Goal: Task Accomplishment & Management: Use online tool/utility

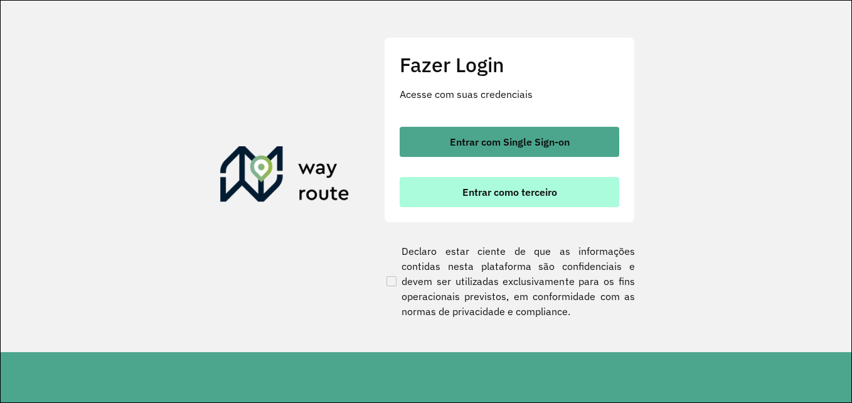
click at [518, 185] on button "Entrar como terceiro" at bounding box center [510, 192] width 220 height 30
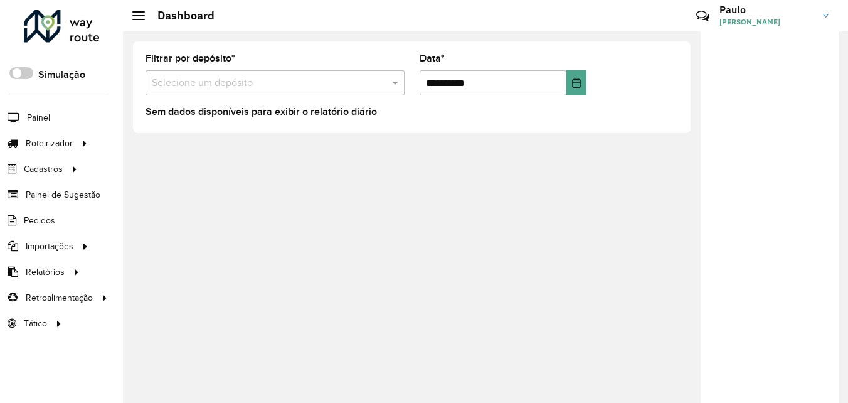
click at [470, 144] on div "**********" at bounding box center [485, 216] width 725 height 371
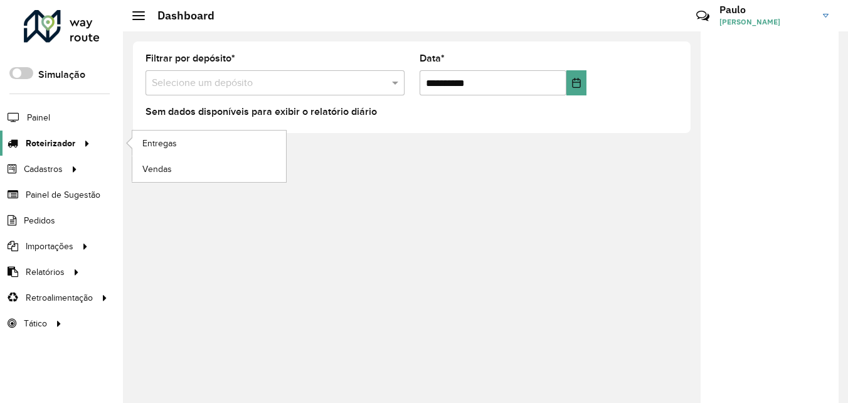
click at [40, 141] on span "Roteirizador" at bounding box center [51, 143] width 50 height 13
click at [162, 144] on span "Entregas" at bounding box center [160, 143] width 36 height 13
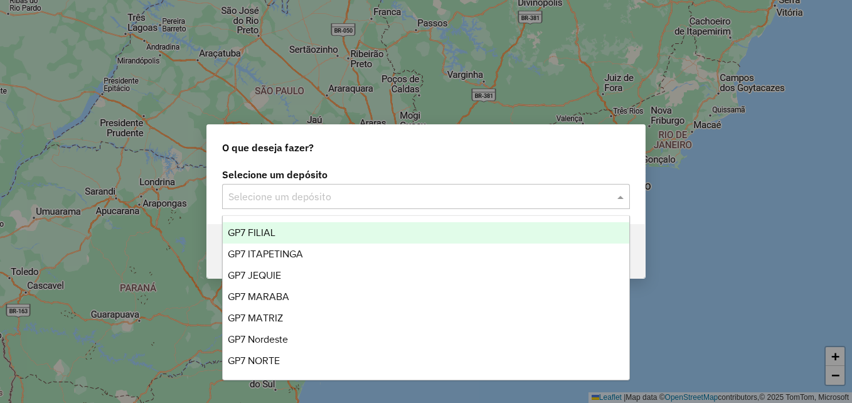
click at [278, 193] on input "text" at bounding box center [413, 196] width 370 height 15
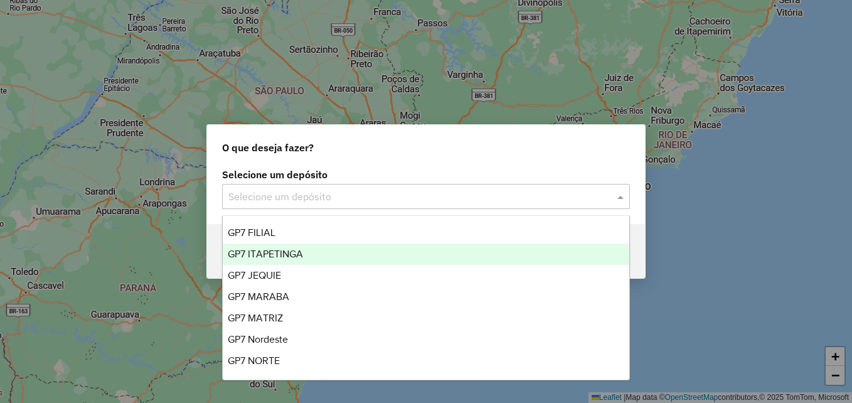
click at [273, 254] on span "GP7 ITAPETINGA" at bounding box center [265, 253] width 75 height 11
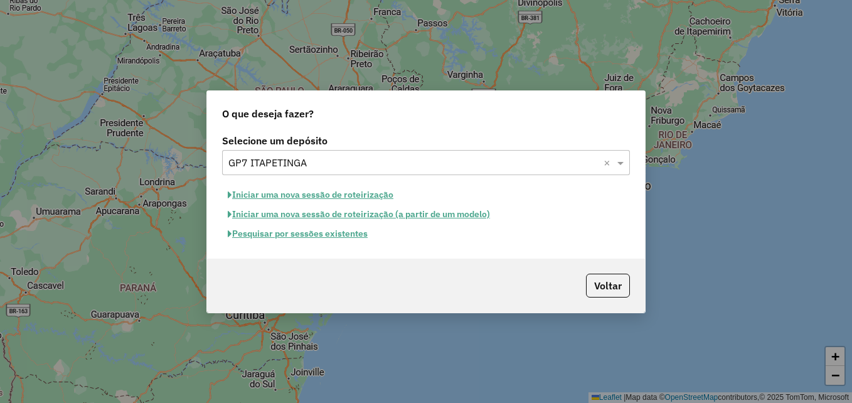
click at [310, 235] on button "Pesquisar por sessões existentes" at bounding box center [297, 233] width 151 height 19
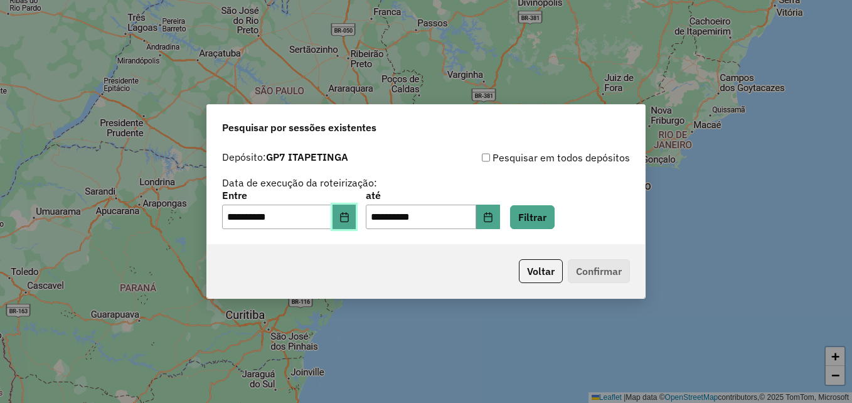
click at [349, 219] on icon "Choose Date" at bounding box center [344, 217] width 10 height 10
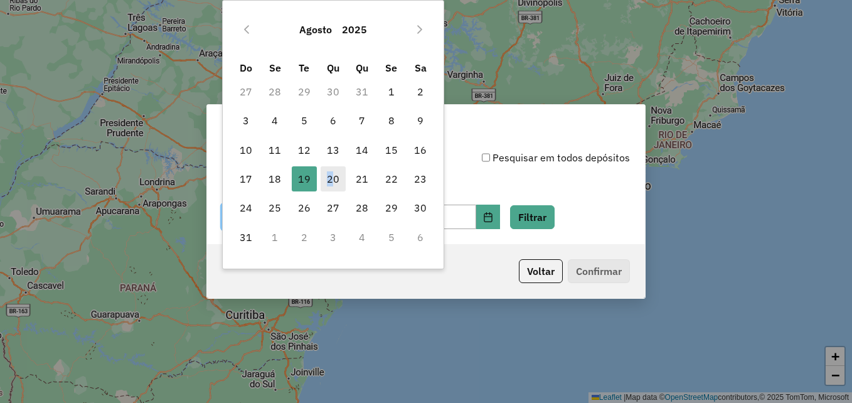
click at [330, 180] on span "20" at bounding box center [333, 178] width 25 height 25
type input "**********"
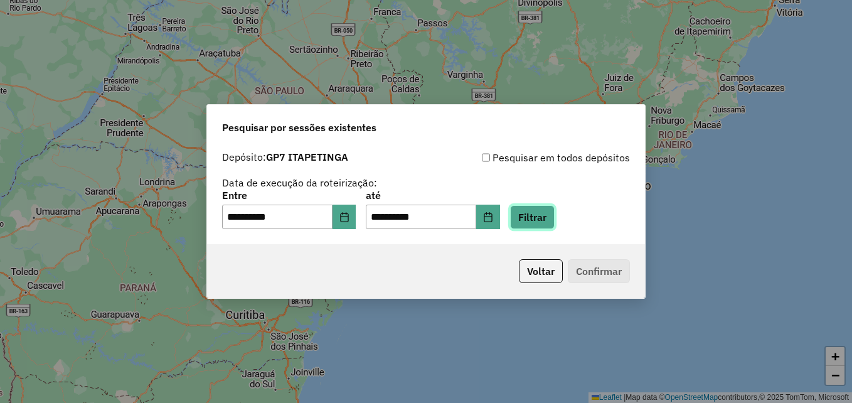
click at [551, 218] on button "Filtrar" at bounding box center [532, 217] width 45 height 24
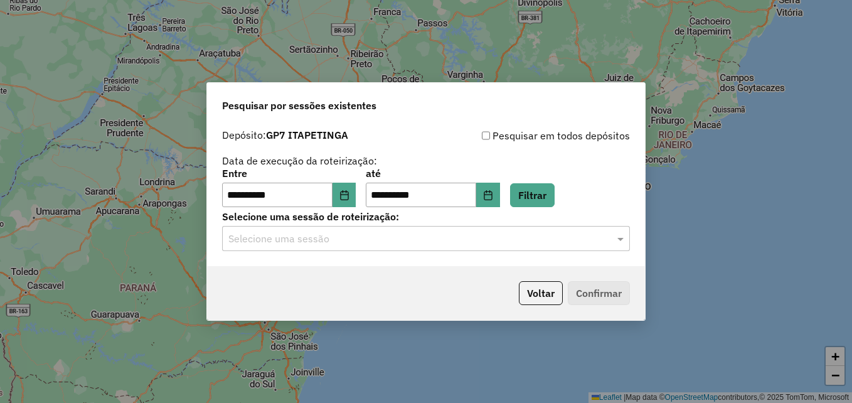
click at [327, 244] on input "text" at bounding box center [413, 239] width 370 height 15
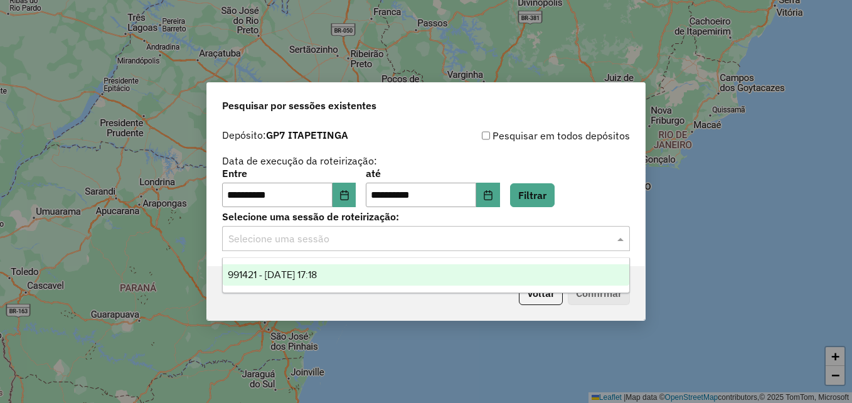
click at [317, 274] on span "991421 - 20/08/2025 17:18" at bounding box center [272, 274] width 89 height 11
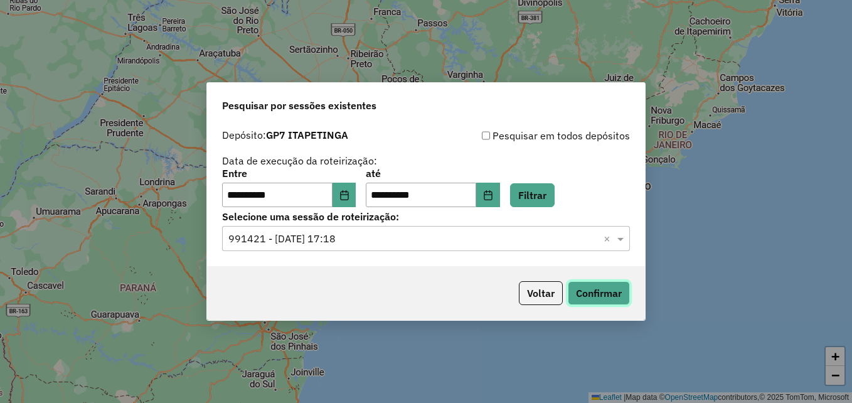
click at [599, 293] on button "Confirmar" at bounding box center [599, 293] width 62 height 24
drag, startPoint x: 619, startPoint y: 239, endPoint x: 609, endPoint y: 241, distance: 10.2
click at [617, 240] on span at bounding box center [622, 238] width 16 height 15
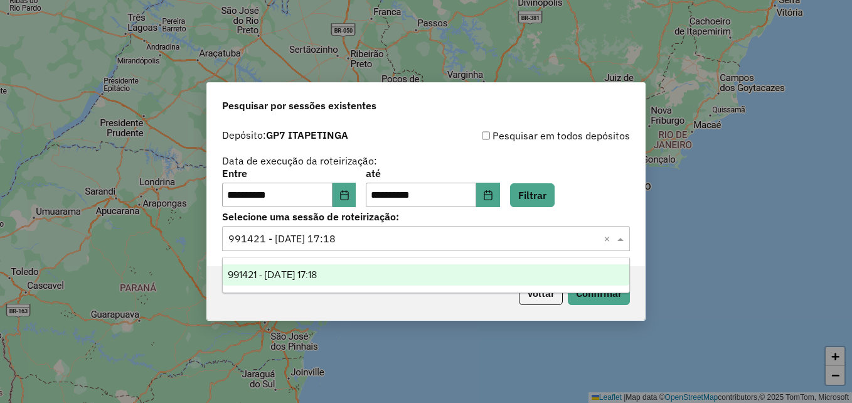
click at [476, 295] on div "Voltar Confirmar" at bounding box center [426, 293] width 438 height 54
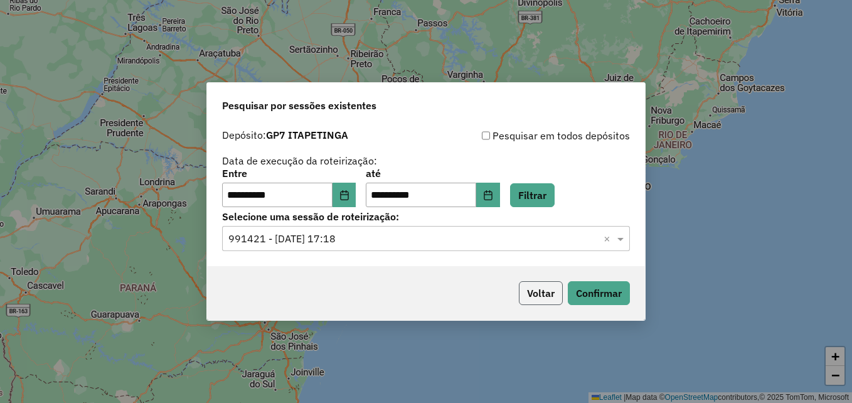
click at [531, 291] on button "Voltar" at bounding box center [541, 293] width 44 height 24
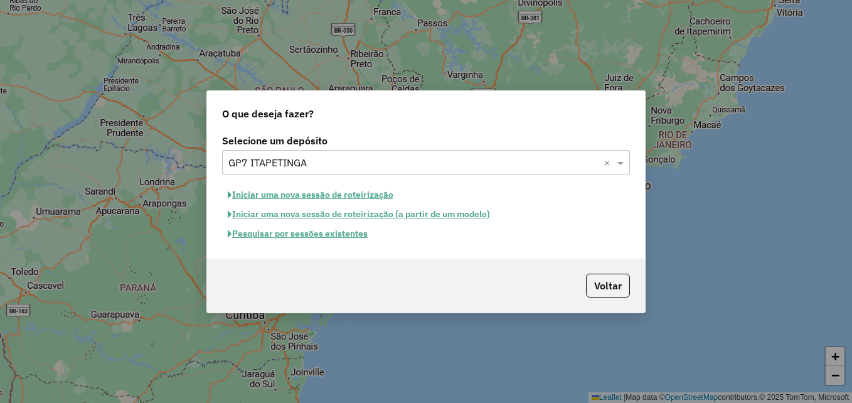
click at [326, 194] on button "Iniciar uma nova sessão de roteirização" at bounding box center [310, 194] width 177 height 19
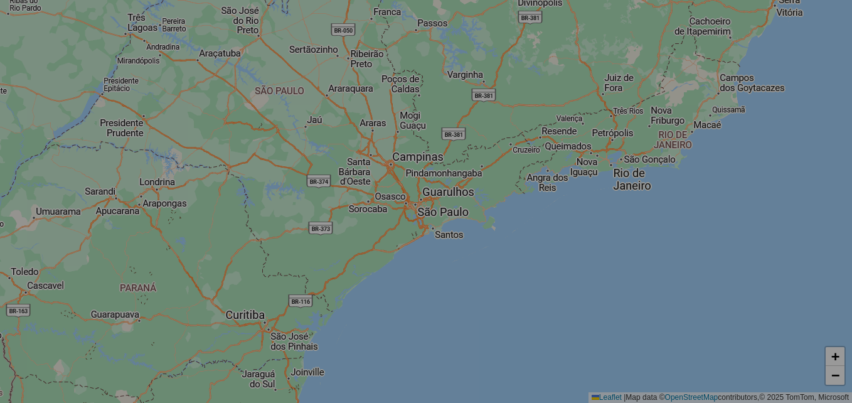
select select "*"
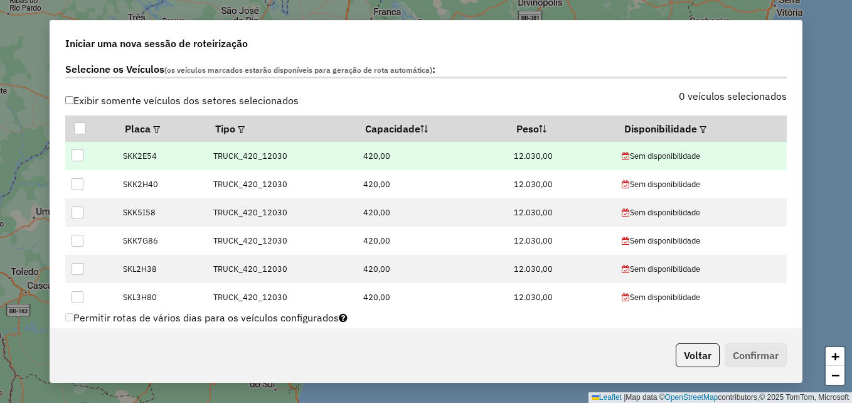
scroll to position [376, 0]
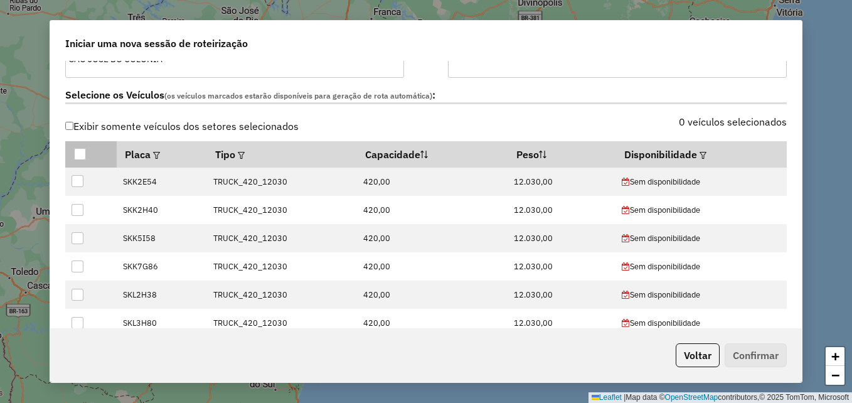
click at [80, 145] on th at bounding box center [90, 154] width 51 height 26
click at [79, 150] on div at bounding box center [80, 154] width 12 height 12
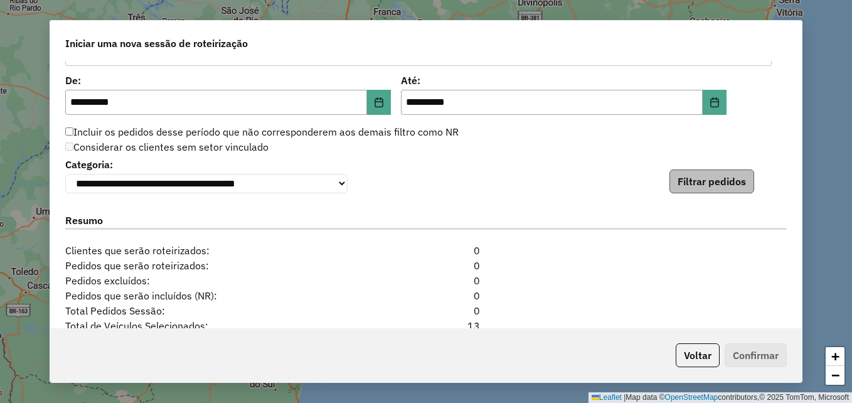
scroll to position [1198, 0]
click at [718, 179] on button "Filtrar pedidos" at bounding box center [711, 182] width 85 height 24
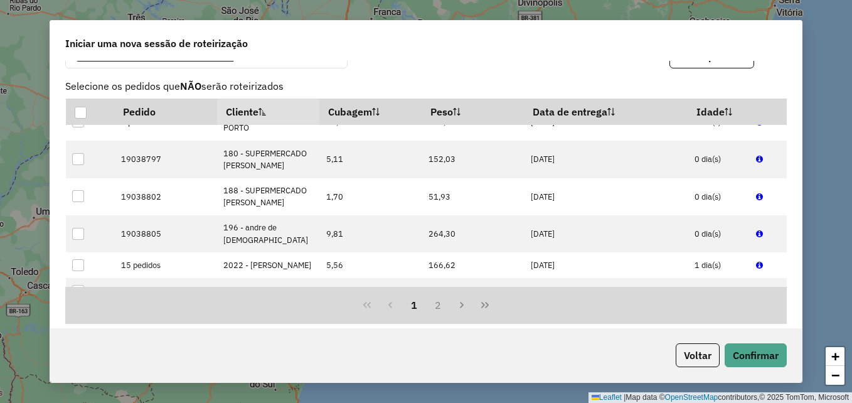
scroll to position [63, 0]
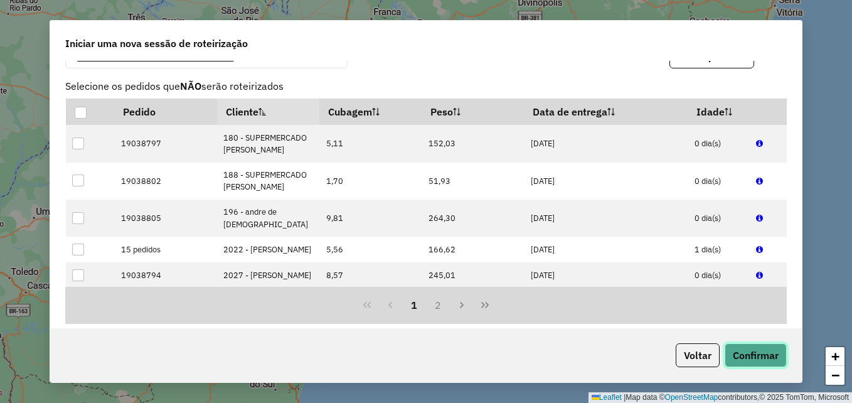
click at [747, 353] on button "Confirmar" at bounding box center [756, 355] width 62 height 24
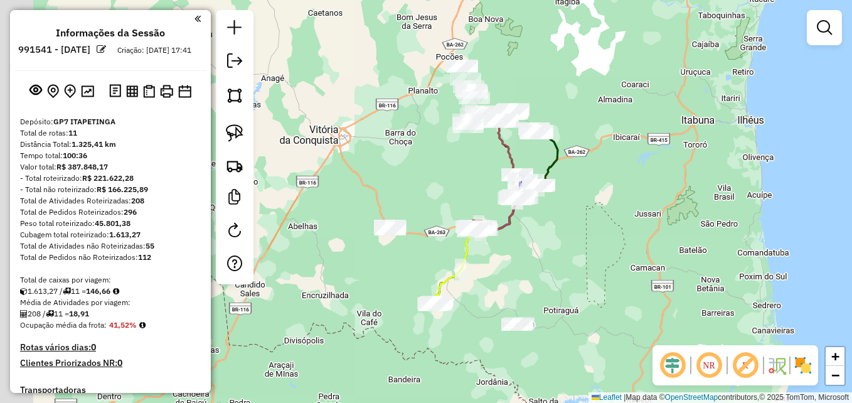
drag, startPoint x: 368, startPoint y: 143, endPoint x: 420, endPoint y: 189, distance: 69.8
click at [420, 189] on div "Janela de atendimento Grade de atendimento Capacidade Transportadoras Veículos …" at bounding box center [426, 201] width 852 height 403
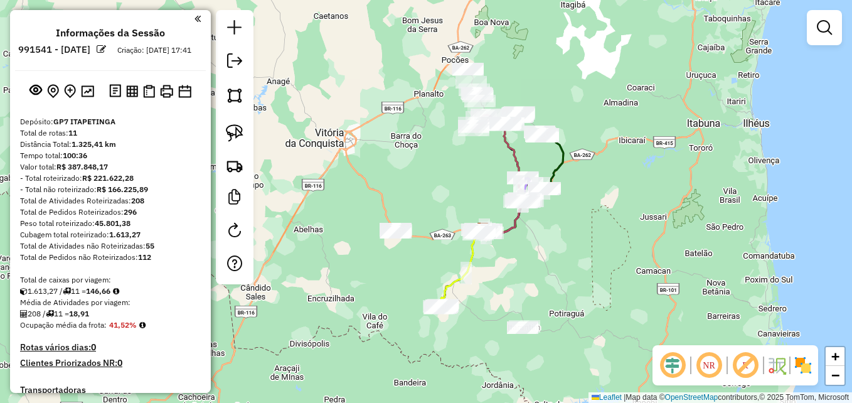
click at [533, 58] on div "Janela de atendimento Grade de atendimento Capacidade Transportadoras Veículos …" at bounding box center [426, 201] width 852 height 403
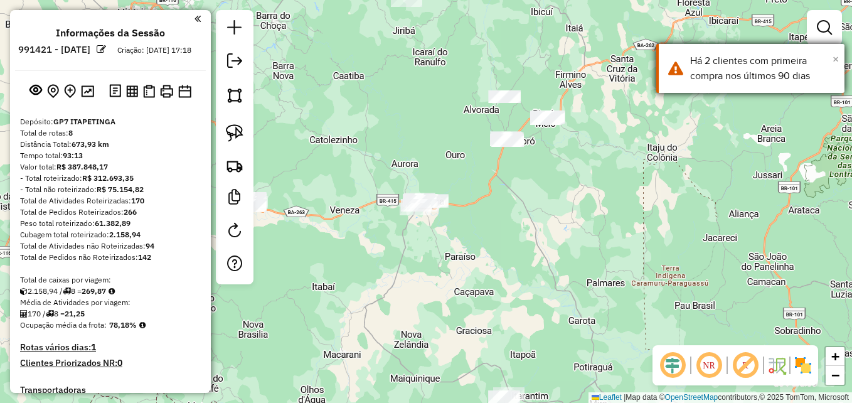
click at [837, 59] on span "×" at bounding box center [836, 59] width 6 height 14
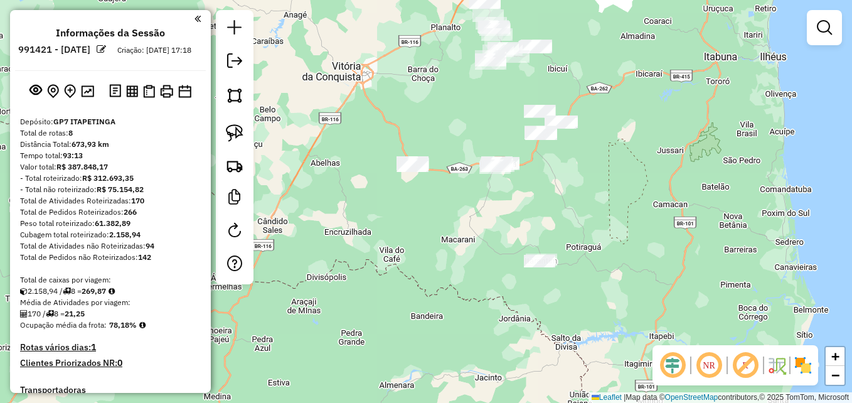
drag, startPoint x: 597, startPoint y: 184, endPoint x: 611, endPoint y: 260, distance: 77.9
click at [611, 260] on div "Janela de atendimento Grade de atendimento Capacidade Transportadoras Veículos …" at bounding box center [426, 201] width 852 height 403
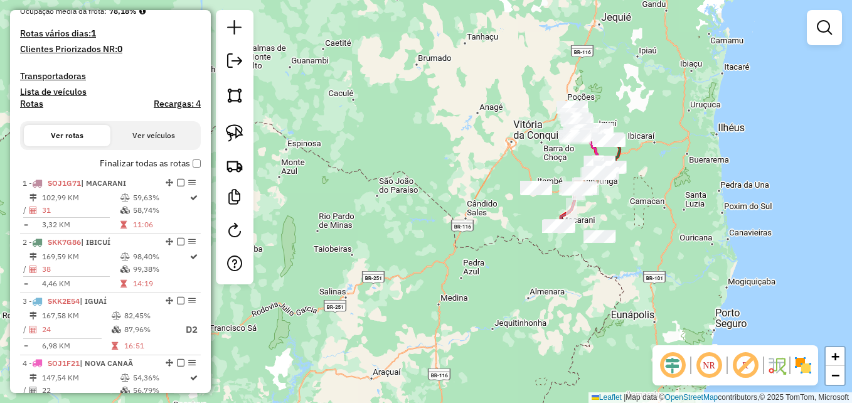
scroll to position [439, 0]
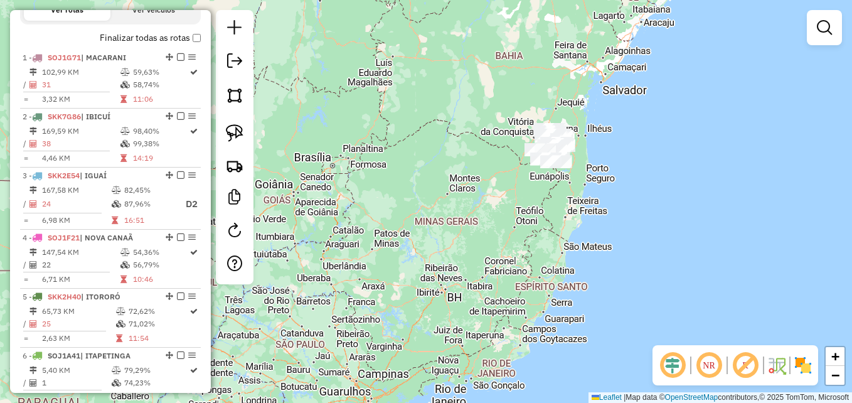
drag, startPoint x: 235, startPoint y: 134, endPoint x: 256, endPoint y: 134, distance: 20.7
click at [235, 134] on img at bounding box center [235, 133] width 18 height 18
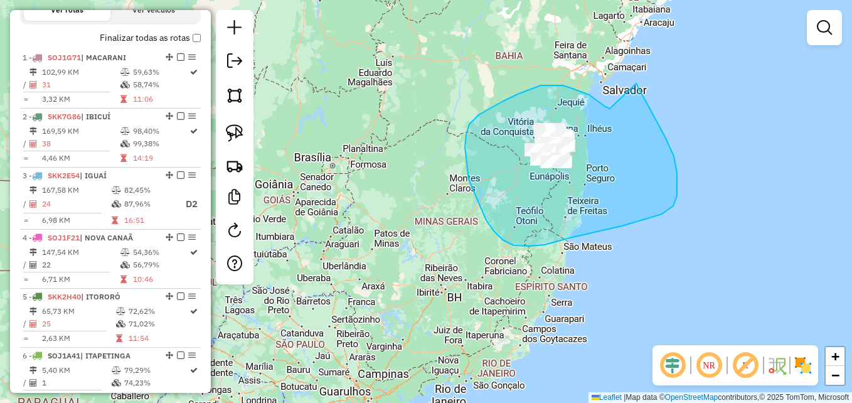
drag, startPoint x: 610, startPoint y: 109, endPoint x: 628, endPoint y: 74, distance: 39.0
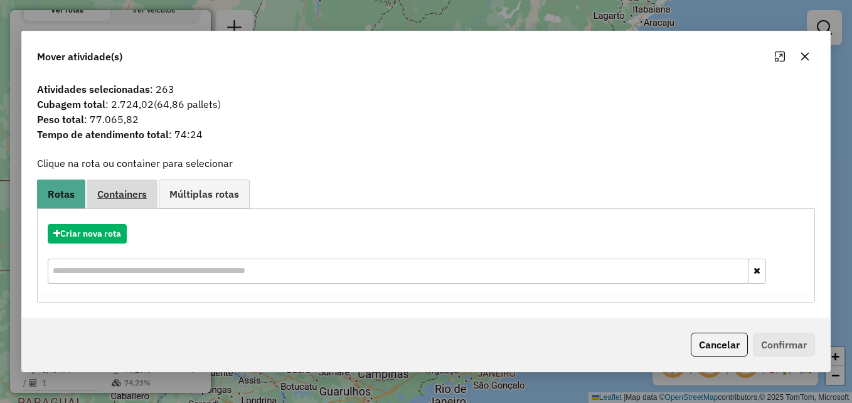
click at [117, 195] on span "Containers" at bounding box center [122, 194] width 50 height 10
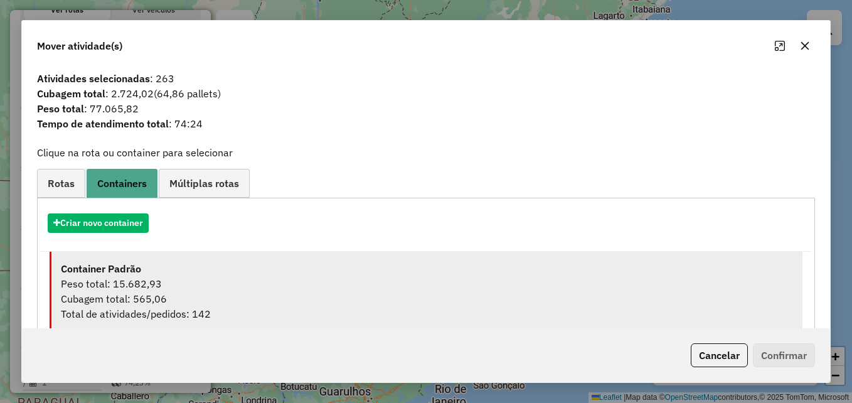
click at [152, 284] on div "Peso total: 15.682,93" at bounding box center [427, 283] width 732 height 15
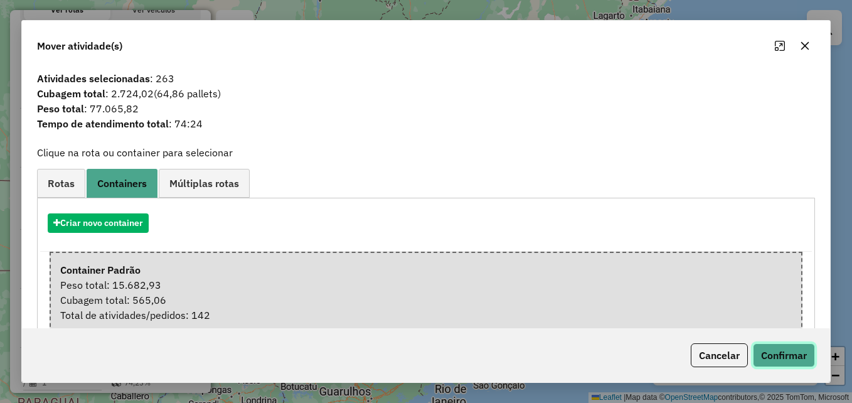
click at [777, 354] on button "Confirmar" at bounding box center [784, 355] width 62 height 24
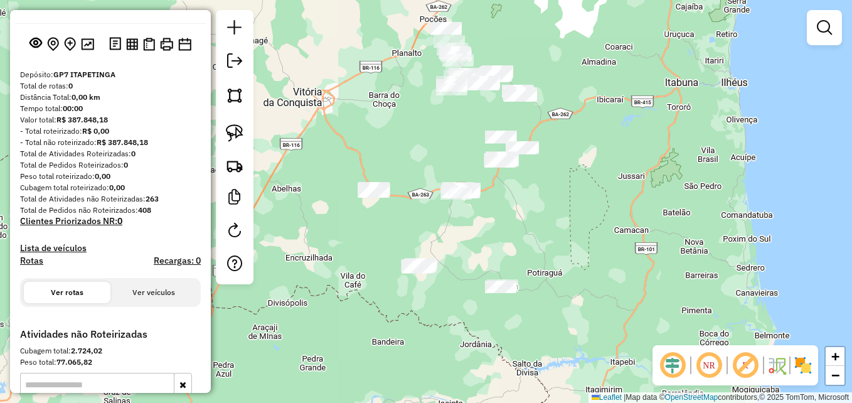
scroll to position [0, 0]
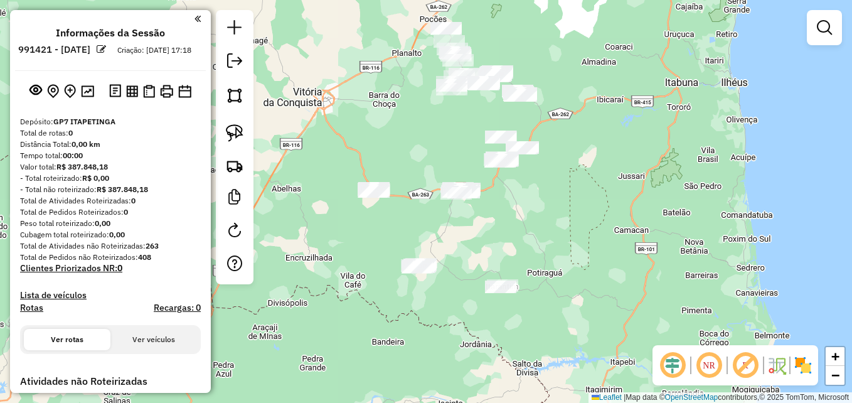
drag, startPoint x: 472, startPoint y: 119, endPoint x: 435, endPoint y: 161, distance: 55.6
click at [435, 161] on div "Janela de atendimento Grade de atendimento Capacidade Transportadoras Veículos …" at bounding box center [426, 201] width 852 height 403
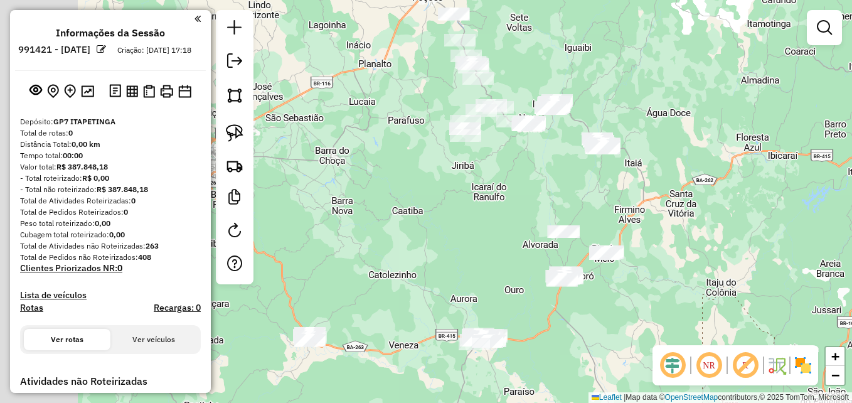
drag, startPoint x: 574, startPoint y: 115, endPoint x: 715, endPoint y: 145, distance: 143.6
click at [715, 145] on div "Janela de atendimento Grade de atendimento Capacidade Transportadoras Veículos …" at bounding box center [426, 201] width 852 height 403
click at [711, 370] on em at bounding box center [709, 365] width 30 height 30
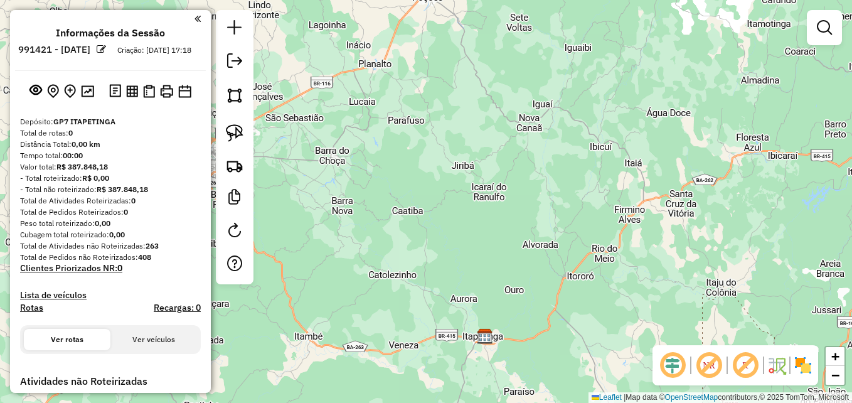
click at [711, 370] on em at bounding box center [709, 365] width 30 height 30
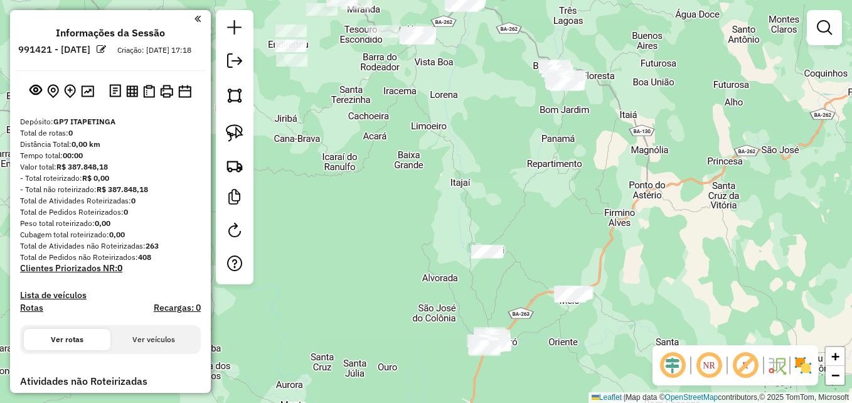
drag, startPoint x: 683, startPoint y: 93, endPoint x: 665, endPoint y: 91, distance: 17.7
click at [684, 86] on div "Janela de atendimento Grade de atendimento Capacidade Transportadoras Veículos …" at bounding box center [426, 201] width 852 height 403
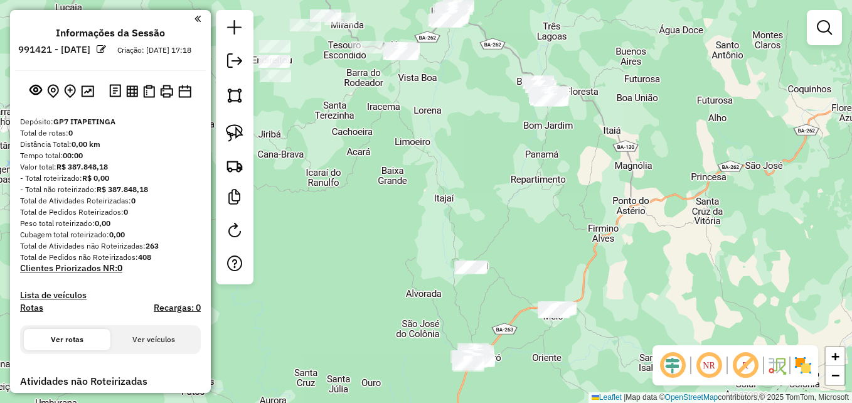
drag, startPoint x: 680, startPoint y: 136, endPoint x: 407, endPoint y: 209, distance: 282.4
click at [589, 199] on div "Janela de atendimento Grade de atendimento Capacidade Transportadoras Veículos …" at bounding box center [426, 201] width 852 height 403
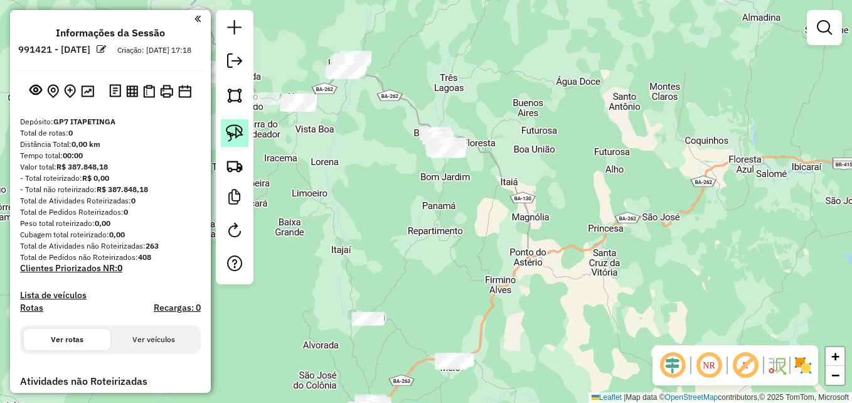
click at [234, 129] on img at bounding box center [235, 133] width 18 height 18
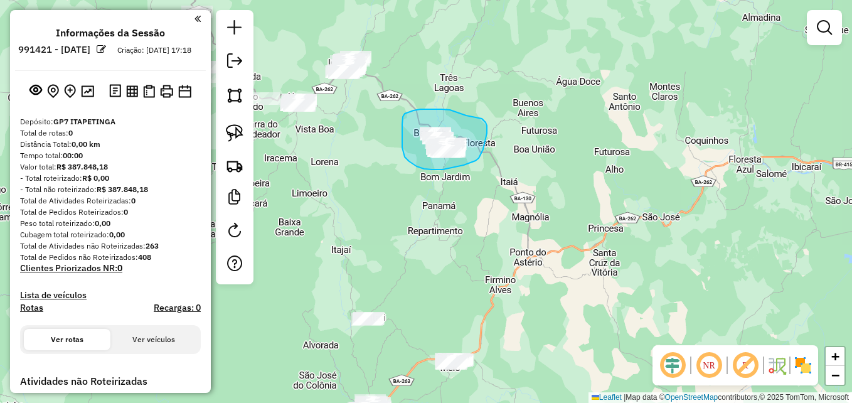
drag, startPoint x: 466, startPoint y: 115, endPoint x: 481, endPoint y: 118, distance: 14.6
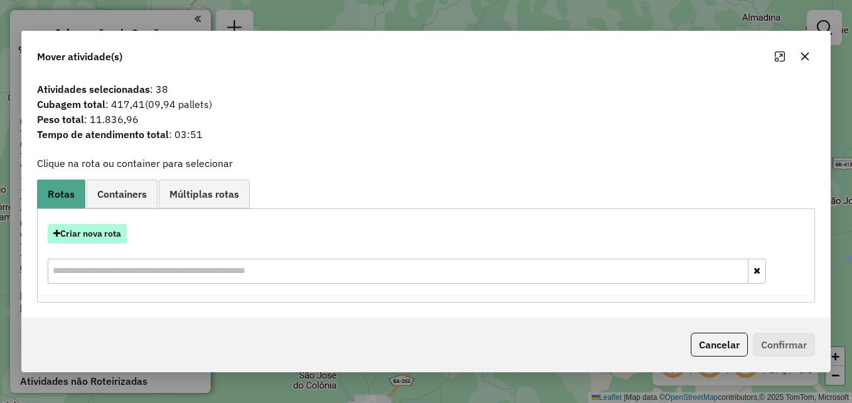
click at [88, 230] on button "Criar nova rota" at bounding box center [87, 233] width 79 height 19
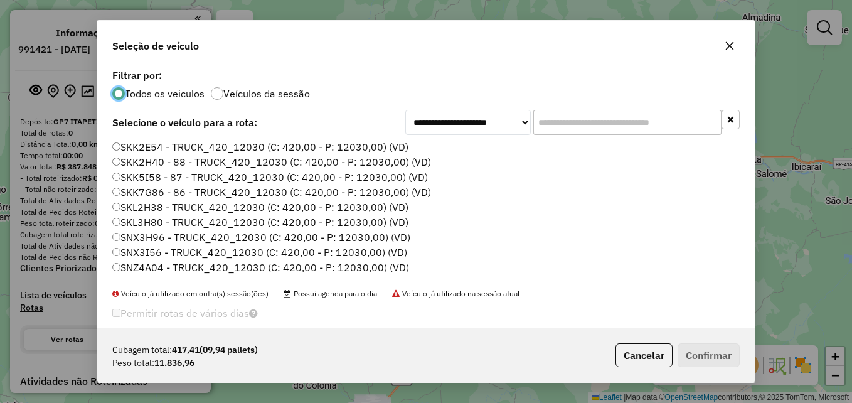
scroll to position [7, 4]
click at [564, 122] on input "text" at bounding box center [627, 122] width 188 height 25
paste input "*******"
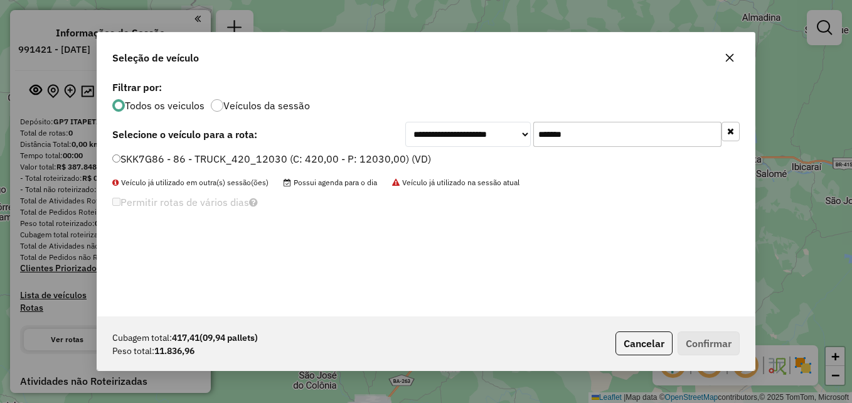
type input "*******"
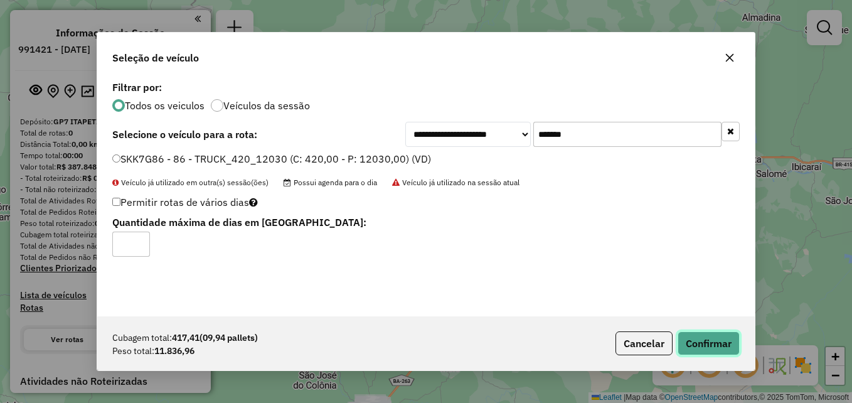
click at [698, 339] on button "Confirmar" at bounding box center [709, 343] width 62 height 24
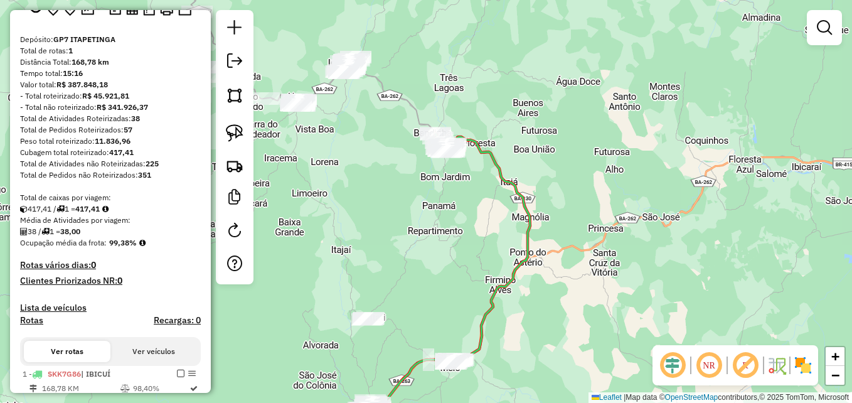
scroll to position [188, 0]
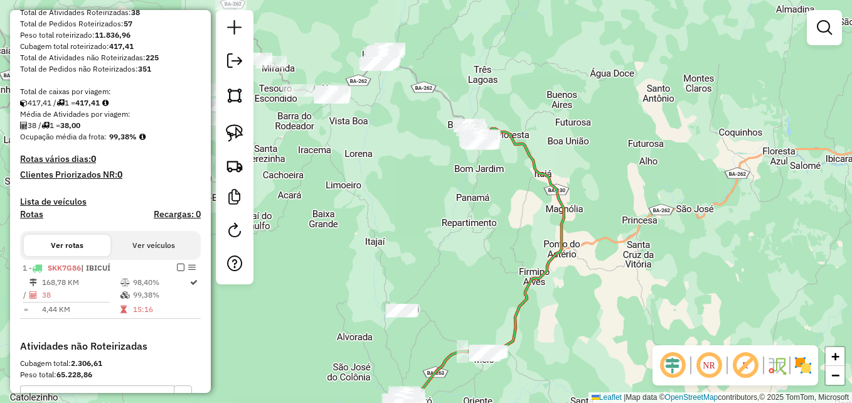
drag, startPoint x: 429, startPoint y: 229, endPoint x: 462, endPoint y: 221, distance: 34.8
click at [462, 221] on div "Janela de atendimento Grade de atendimento Capacidade Transportadoras Veículos …" at bounding box center [426, 201] width 852 height 403
drag, startPoint x: 496, startPoint y: 237, endPoint x: 585, endPoint y: 175, distance: 108.2
click at [585, 175] on div "Janela de atendimento Grade de atendimento Capacidade Transportadoras Veículos …" at bounding box center [426, 201] width 852 height 403
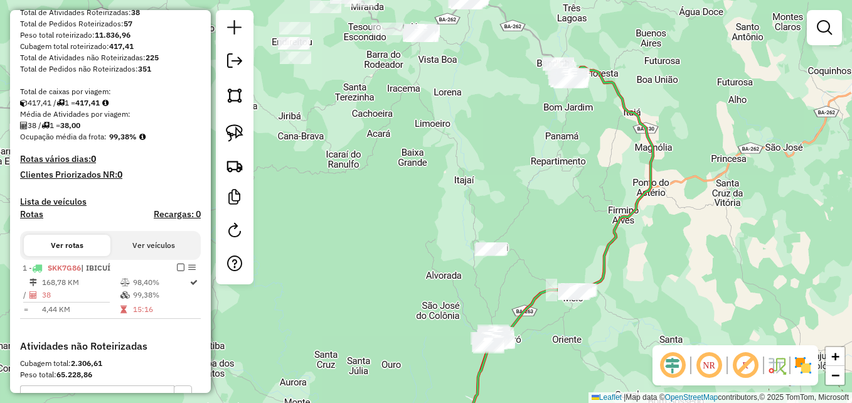
click at [708, 365] on em at bounding box center [709, 365] width 30 height 30
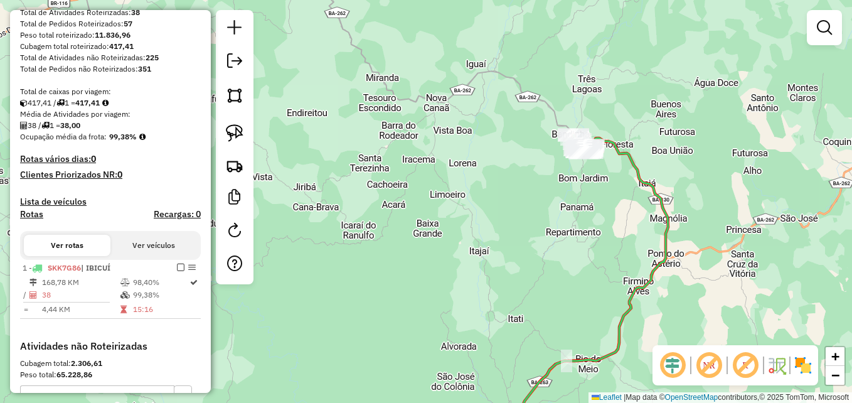
drag, startPoint x: 585, startPoint y: 187, endPoint x: 597, endPoint y: 245, distance: 58.9
click at [597, 245] on div "Janela de atendimento Grade de atendimento Capacidade Transportadoras Veículos …" at bounding box center [426, 201] width 852 height 403
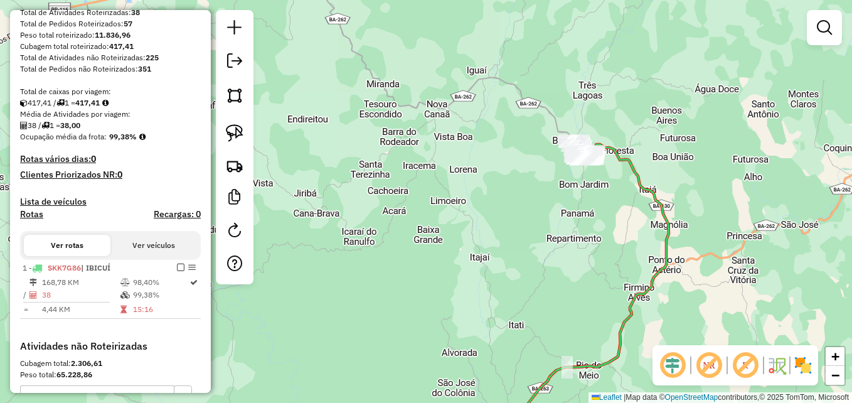
click at [708, 365] on em at bounding box center [709, 365] width 30 height 30
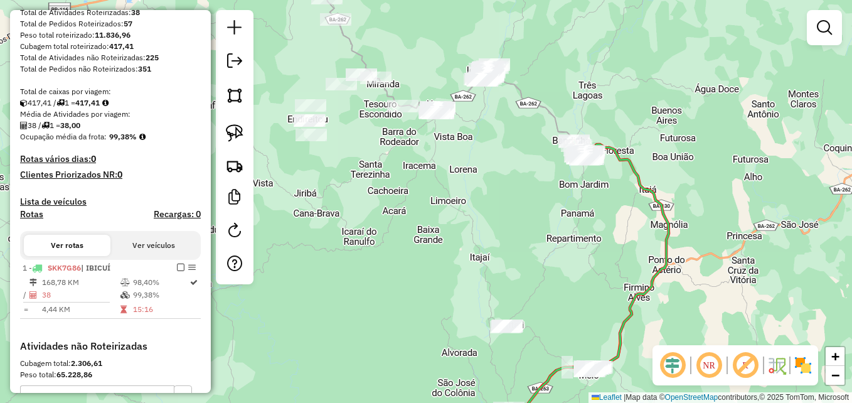
click at [700, 362] on em at bounding box center [709, 365] width 30 height 30
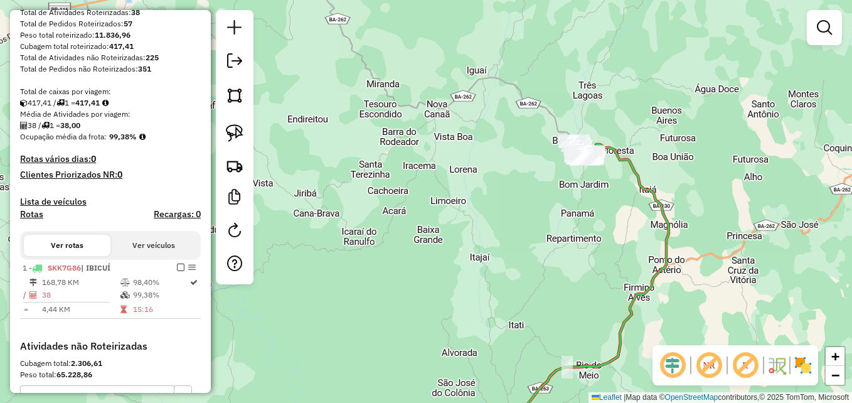
drag, startPoint x: 440, startPoint y: 184, endPoint x: 422, endPoint y: 253, distance: 72.1
click at [422, 253] on div "Janela de atendimento Grade de atendimento Capacidade Transportadoras Veículos …" at bounding box center [426, 201] width 852 height 403
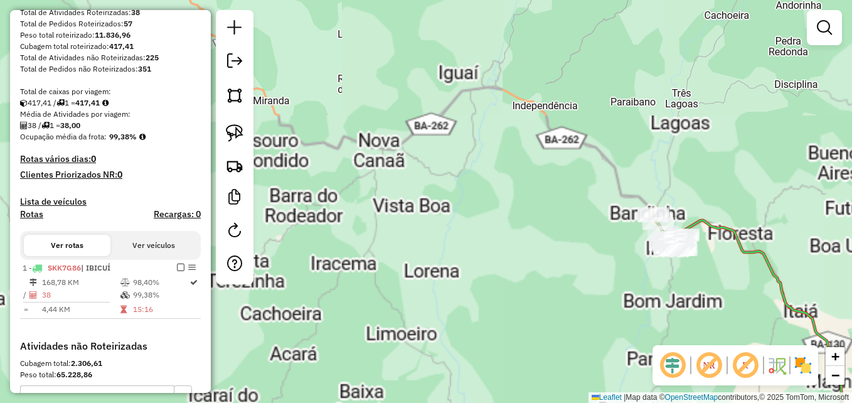
drag, startPoint x: 468, startPoint y: 193, endPoint x: 472, endPoint y: 282, distance: 88.5
click at [471, 282] on div "Janela de atendimento Grade de atendimento Capacidade Transportadoras Veículos …" at bounding box center [426, 201] width 852 height 403
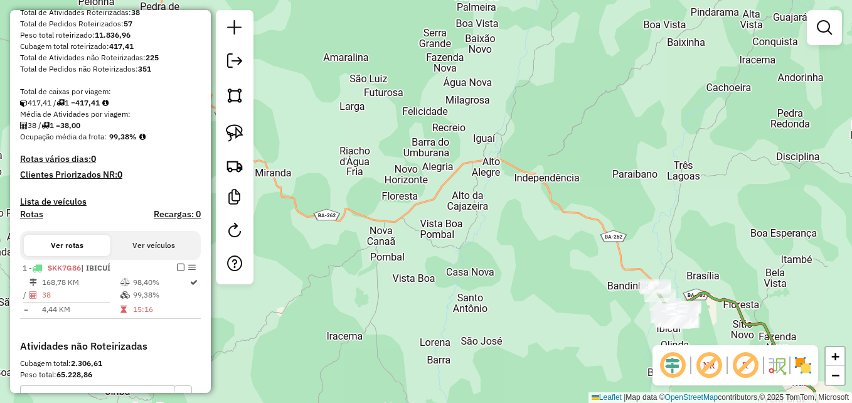
click at [706, 364] on em at bounding box center [709, 365] width 30 height 30
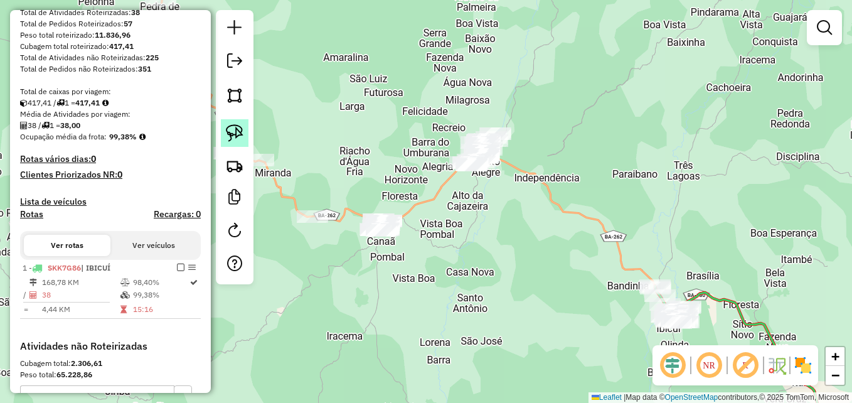
click at [238, 132] on img at bounding box center [235, 133] width 18 height 18
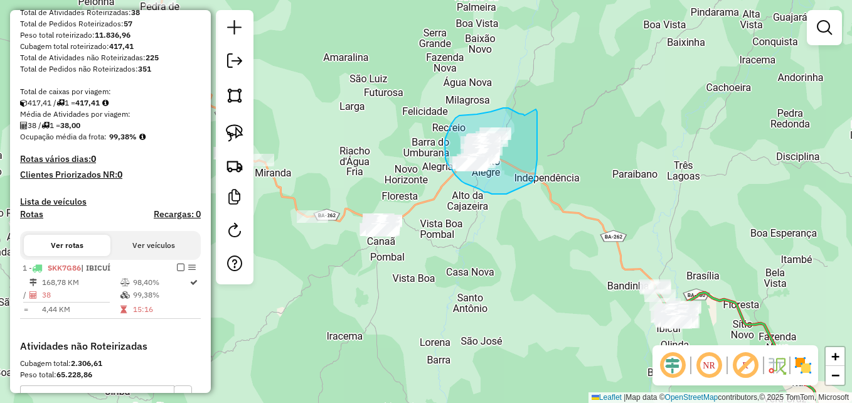
drag, startPoint x: 508, startPoint y: 108, endPoint x: 535, endPoint y: 109, distance: 27.0
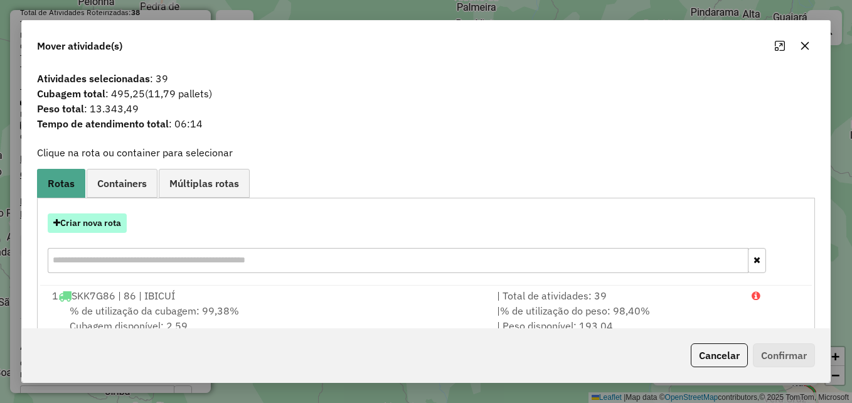
click at [97, 226] on button "Criar nova rota" at bounding box center [87, 222] width 79 height 19
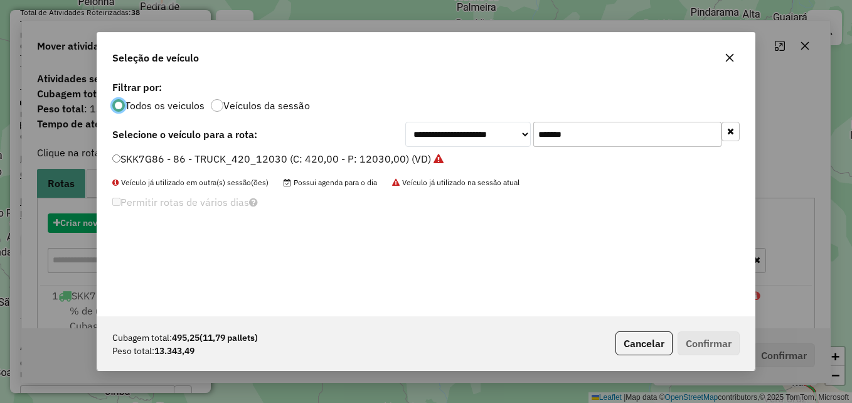
scroll to position [7, 4]
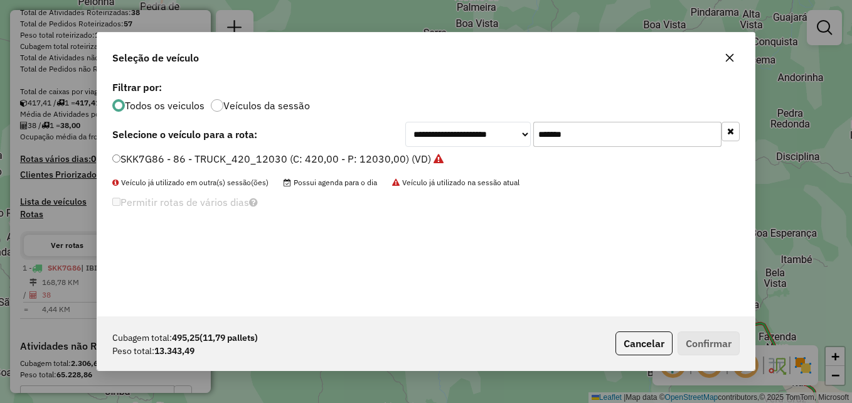
drag, startPoint x: 604, startPoint y: 130, endPoint x: 523, endPoint y: 133, distance: 81.6
click at [523, 133] on div "**********" at bounding box center [572, 134] width 334 height 25
paste input "text"
type input "*******"
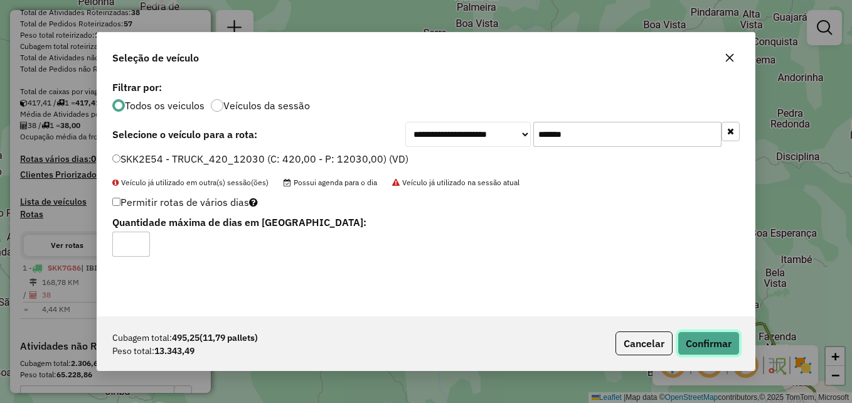
click at [706, 339] on button "Confirmar" at bounding box center [709, 343] width 62 height 24
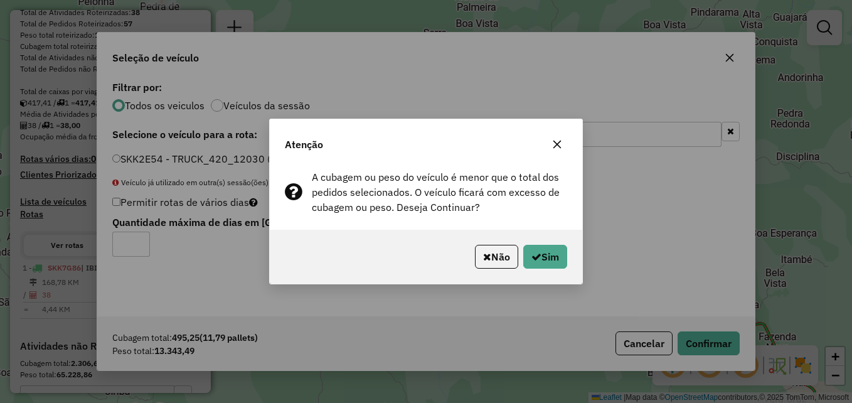
click at [558, 140] on icon "button" at bounding box center [557, 144] width 10 height 10
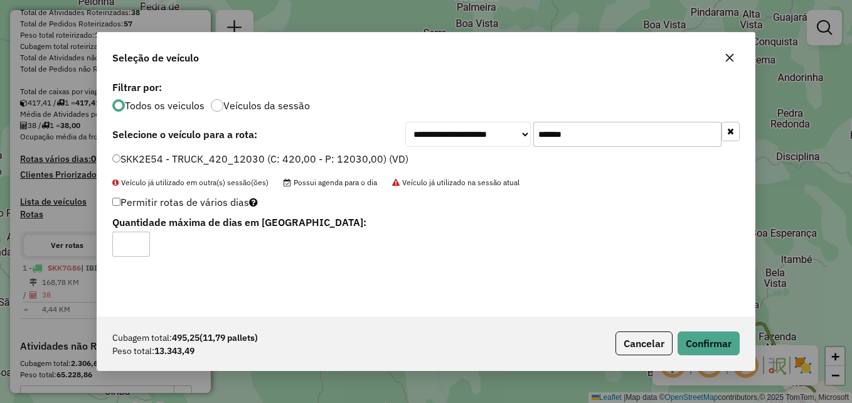
click at [732, 64] on button "button" at bounding box center [730, 58] width 20 height 20
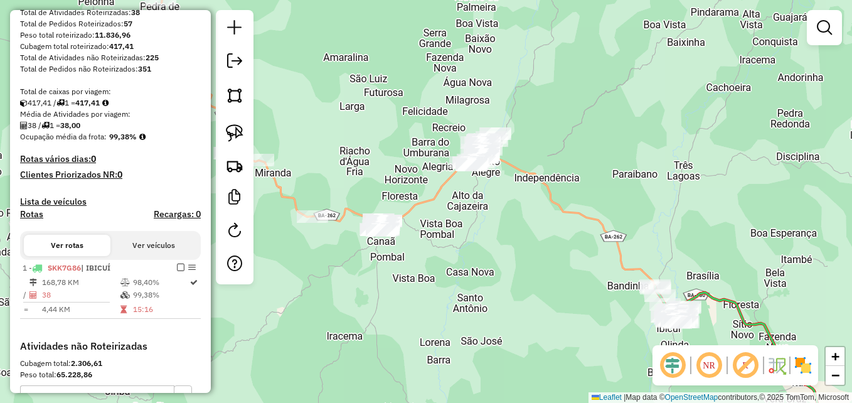
drag, startPoint x: 598, startPoint y: 92, endPoint x: 602, endPoint y: 105, distance: 13.9
click at [602, 105] on div "Janela de atendimento Grade de atendimento Capacidade Transportadoras Veículos …" at bounding box center [426, 201] width 852 height 403
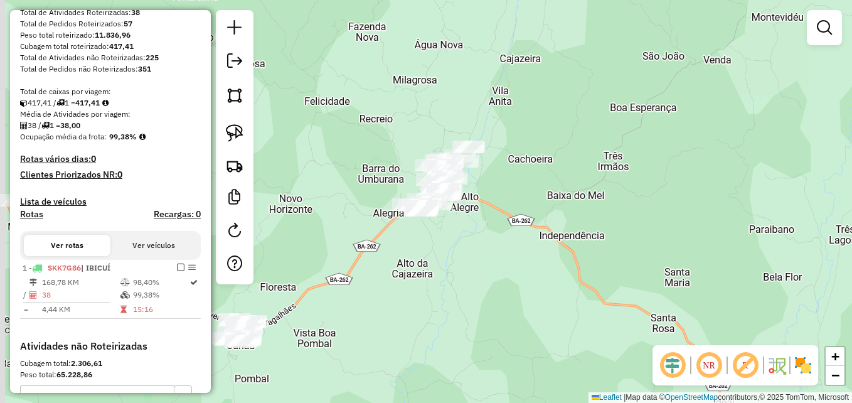
drag, startPoint x: 533, startPoint y: 146, endPoint x: 599, endPoint y: 135, distance: 66.1
click at [599, 135] on div "Janela de atendimento Grade de atendimento Capacidade Transportadoras Veículos …" at bounding box center [426, 201] width 852 height 403
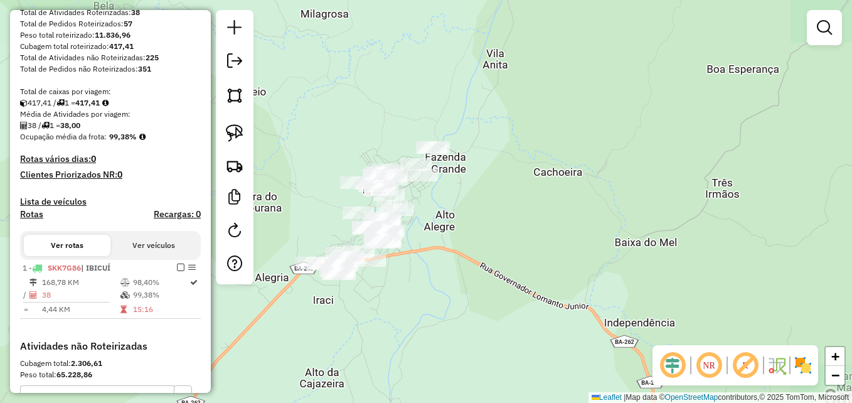
drag, startPoint x: 499, startPoint y: 154, endPoint x: 582, endPoint y: 145, distance: 84.0
click at [582, 145] on div "Janela de atendimento Grade de atendimento Capacidade Transportadoras Veículos …" at bounding box center [426, 201] width 852 height 403
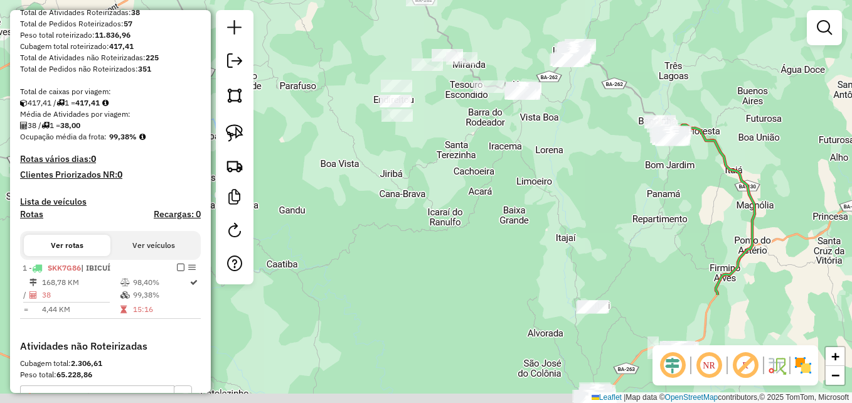
drag, startPoint x: 425, startPoint y: 304, endPoint x: 516, endPoint y: 148, distance: 180.2
click at [518, 149] on div "Janela de atendimento Grade de atendimento Capacidade Transportadoras Veículos …" at bounding box center [426, 201] width 852 height 403
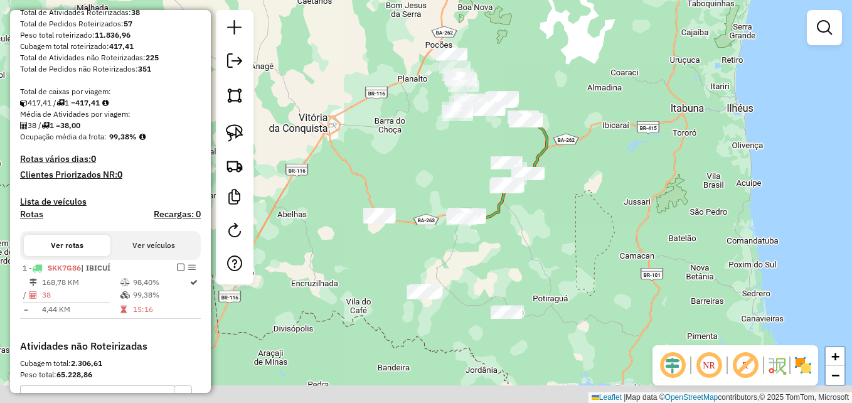
drag, startPoint x: 459, startPoint y: 265, endPoint x: 432, endPoint y: 192, distance: 77.6
click at [432, 192] on div "Janela de atendimento Grade de atendimento Capacidade Transportadoras Veículos …" at bounding box center [426, 201] width 852 height 403
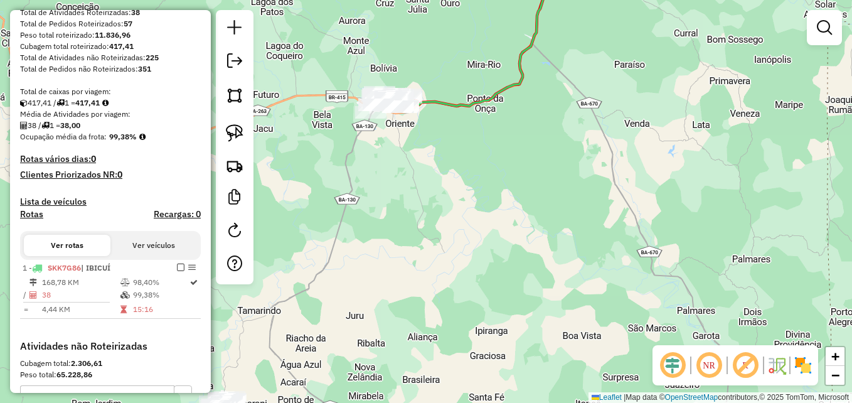
drag, startPoint x: 454, startPoint y: 193, endPoint x: 535, endPoint y: 250, distance: 99.9
click at [535, 250] on div "Janela de atendimento Grade de atendimento Capacidade Transportadoras Veículos …" at bounding box center [426, 201] width 852 height 403
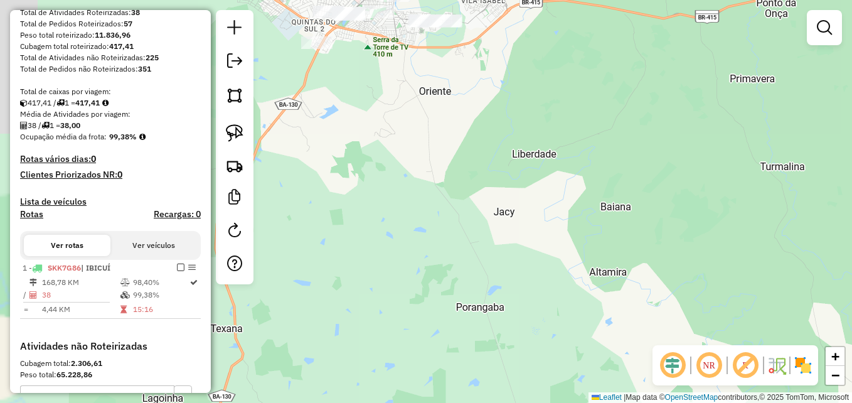
drag, startPoint x: 436, startPoint y: 179, endPoint x: 587, endPoint y: 280, distance: 181.8
click at [636, 321] on div "Janela de atendimento Grade de atendimento Capacidade Transportadoras Veículos …" at bounding box center [426, 201] width 852 height 403
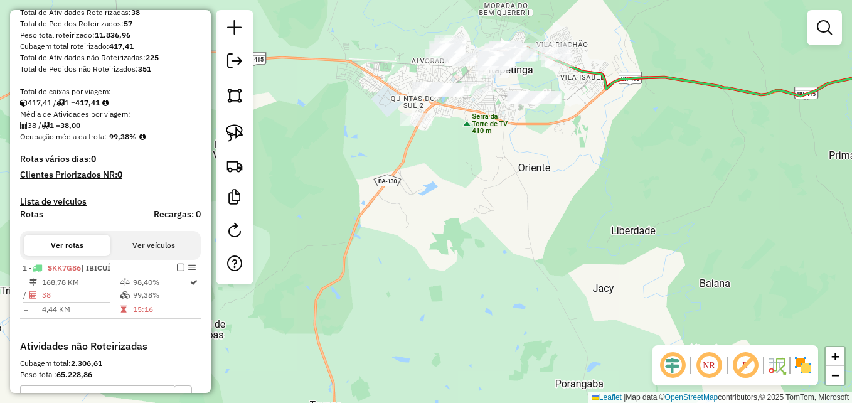
drag, startPoint x: 513, startPoint y: 200, endPoint x: 519, endPoint y: 300, distance: 100.6
click at [519, 299] on div "Janela de atendimento Grade de atendimento Capacidade Transportadoras Veículos …" at bounding box center [426, 201] width 852 height 403
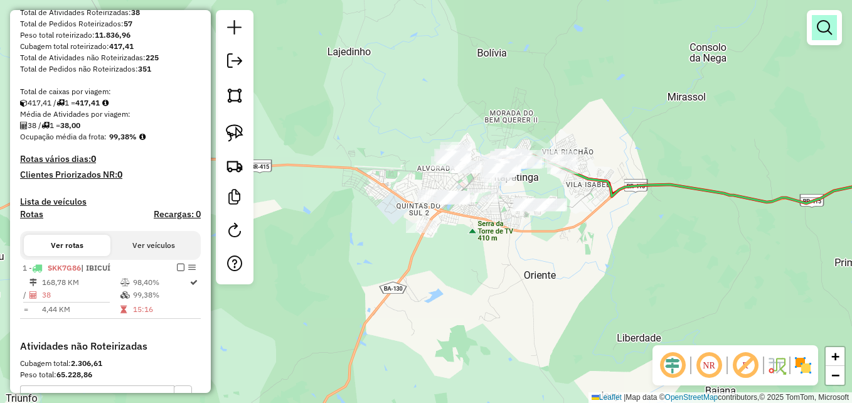
click at [824, 22] on em at bounding box center [824, 27] width 15 height 15
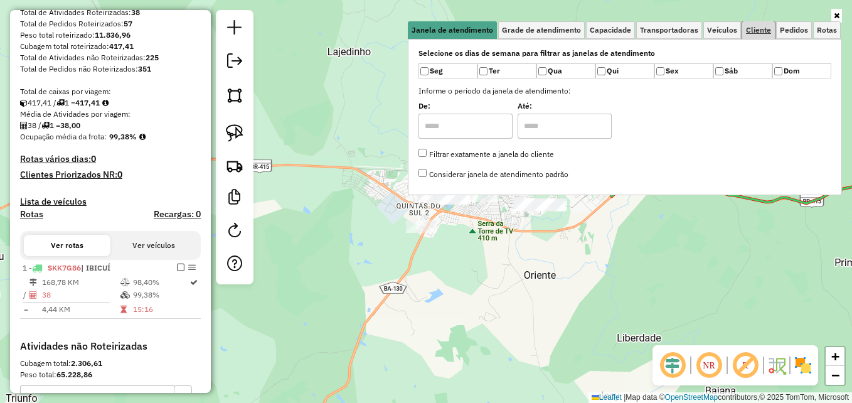
drag, startPoint x: 759, startPoint y: 29, endPoint x: 727, endPoint y: 38, distance: 32.6
click at [758, 29] on span "Cliente" at bounding box center [758, 30] width 25 height 8
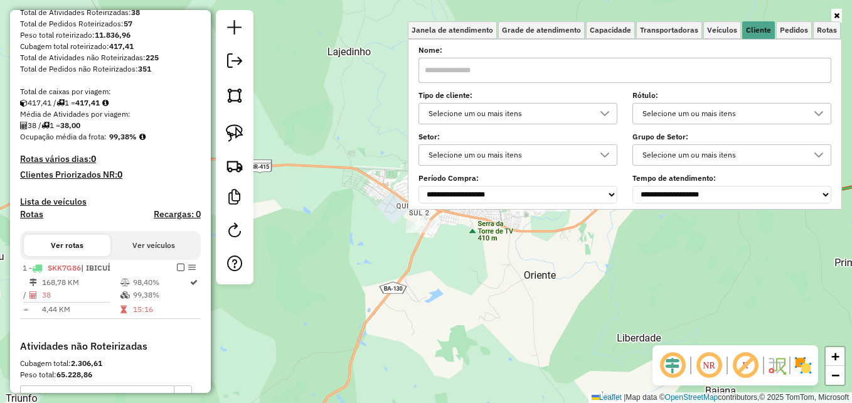
click at [461, 72] on input "text" at bounding box center [624, 70] width 413 height 25
type input "****"
click at [619, 284] on div "Limpar filtros Janela de atendimento Grade de atendimento Capacidade Transporta…" at bounding box center [426, 201] width 852 height 403
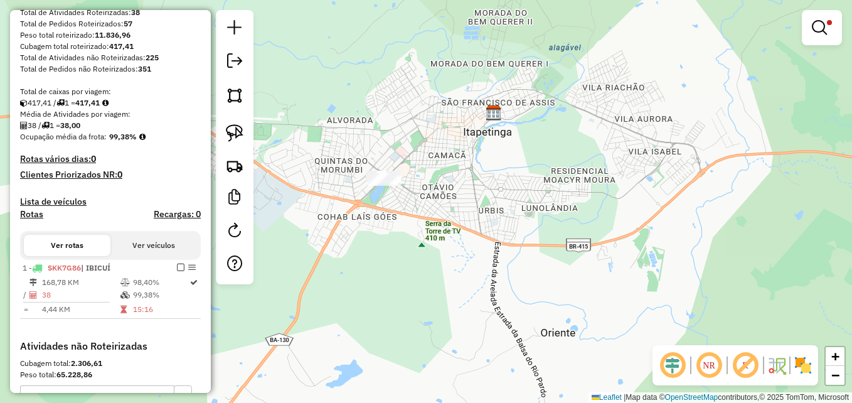
drag, startPoint x: 519, startPoint y: 209, endPoint x: 652, endPoint y: 216, distance: 133.8
click at [652, 216] on div "Limpar filtros Janela de atendimento Grade de atendimento Capacidade Transporta…" at bounding box center [426, 201] width 852 height 403
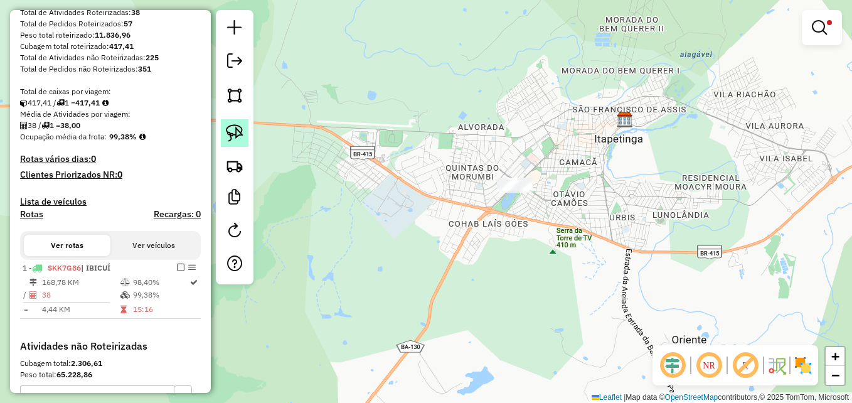
click at [232, 130] on img at bounding box center [235, 133] width 18 height 18
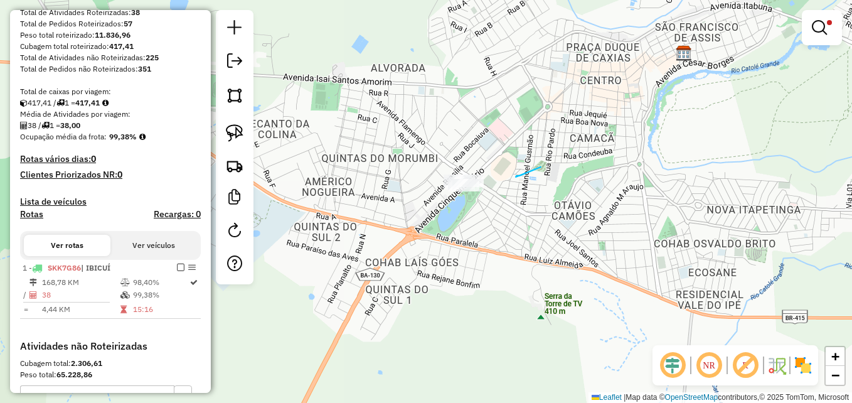
drag, startPoint x: 516, startPoint y: 177, endPoint x: 542, endPoint y: 167, distance: 28.2
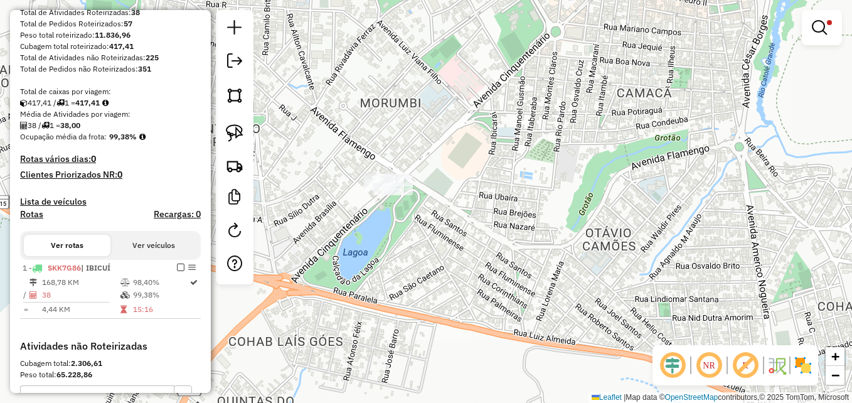
drag, startPoint x: 519, startPoint y: 174, endPoint x: 582, endPoint y: 179, distance: 63.0
click at [582, 179] on div "Limpar filtros Janela de atendimento Grade de atendimento Capacidade Transporta…" at bounding box center [426, 201] width 852 height 403
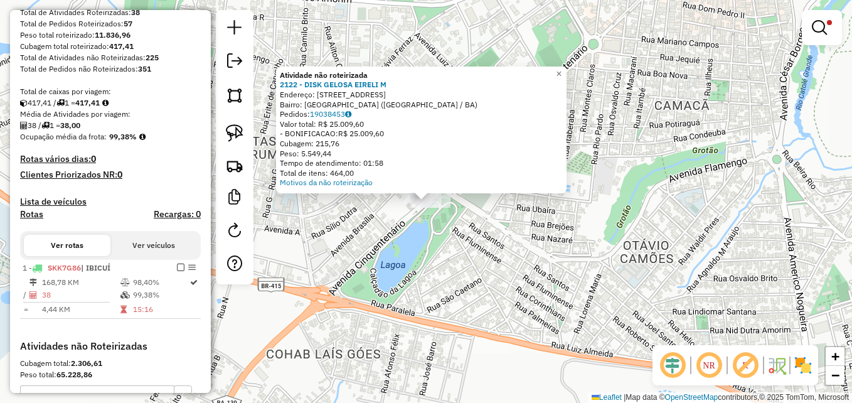
click at [413, 238] on div "Atividade não roteirizada 2122 - DISK GELOSA EIRELI M Endereço: AV CINQUETENARI…" at bounding box center [426, 201] width 852 height 403
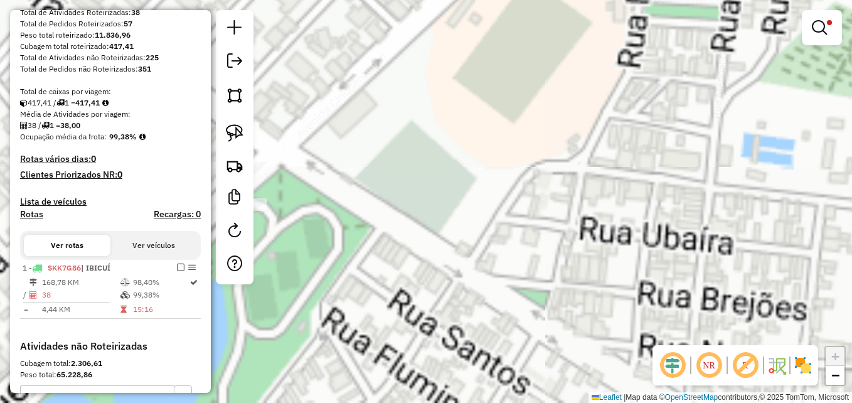
drag, startPoint x: 478, startPoint y: 196, endPoint x: 646, endPoint y: 124, distance: 182.4
click at [646, 124] on div "Limpar filtros Janela de atendimento Grade de atendimento Capacidade Transporta…" at bounding box center [426, 201] width 852 height 403
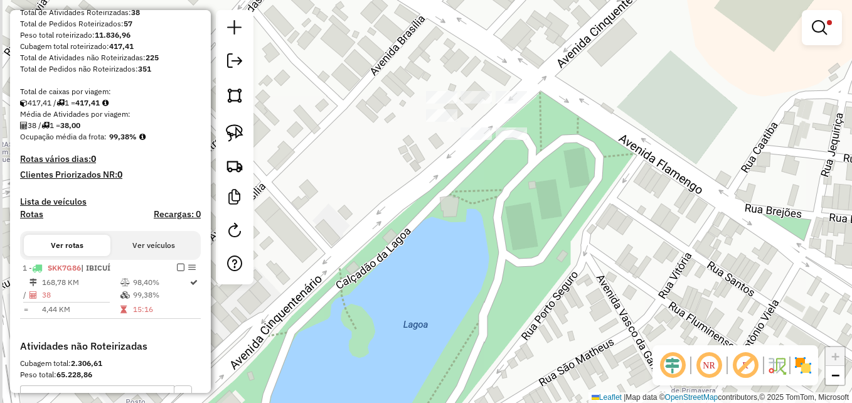
click at [512, 207] on div "Limpar filtros Janela de atendimento Grade de atendimento Capacidade Transporta…" at bounding box center [426, 201] width 852 height 403
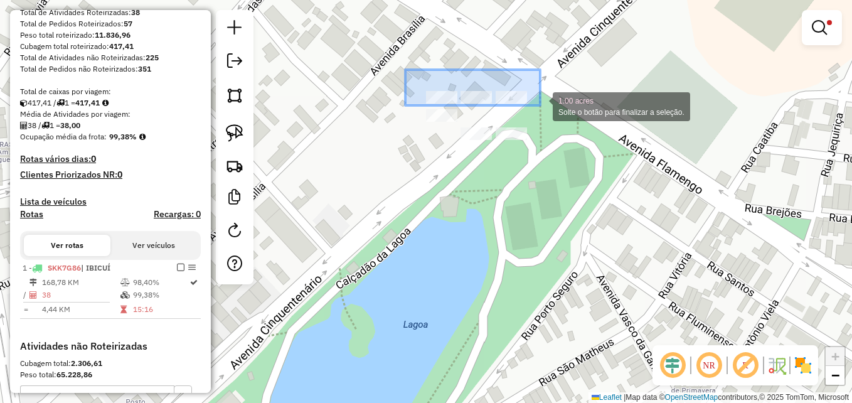
drag, startPoint x: 405, startPoint y: 70, endPoint x: 540, endPoint y: 105, distance: 139.5
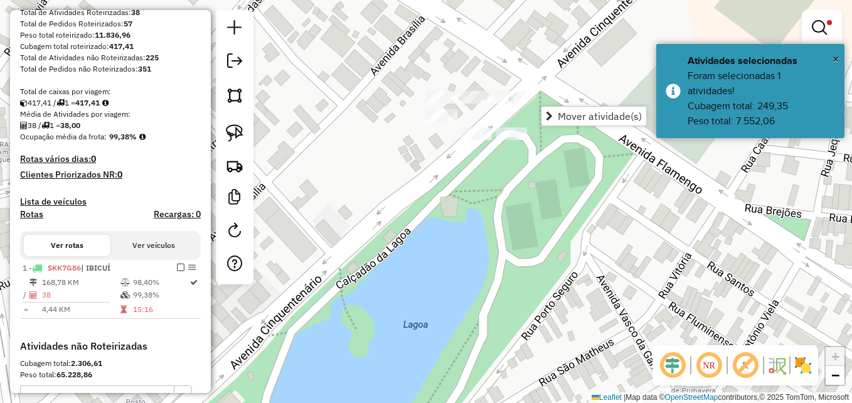
click at [453, 188] on div "Limpar filtros Janela de atendimento Grade de atendimento Capacidade Transporta…" at bounding box center [426, 201] width 852 height 403
click at [235, 133] on img at bounding box center [235, 133] width 18 height 18
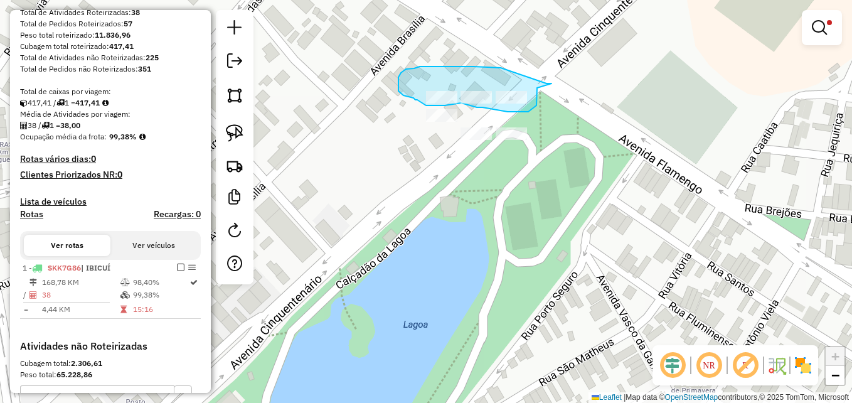
drag, startPoint x: 551, startPoint y: 83, endPoint x: 537, endPoint y: 88, distance: 15.1
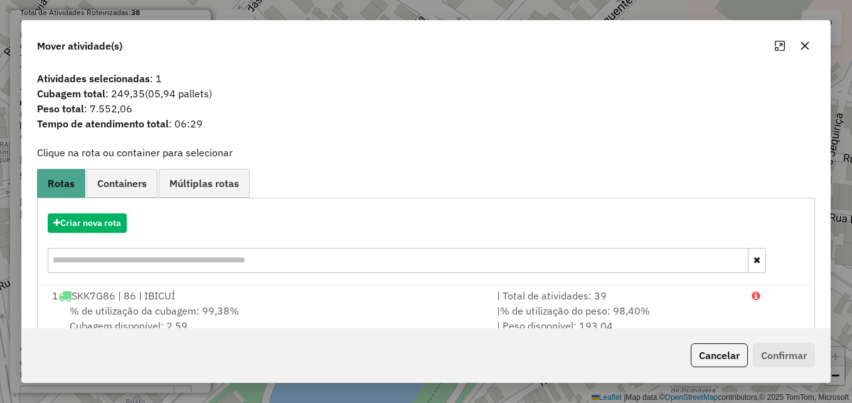
click at [809, 45] on icon "button" at bounding box center [805, 46] width 10 height 10
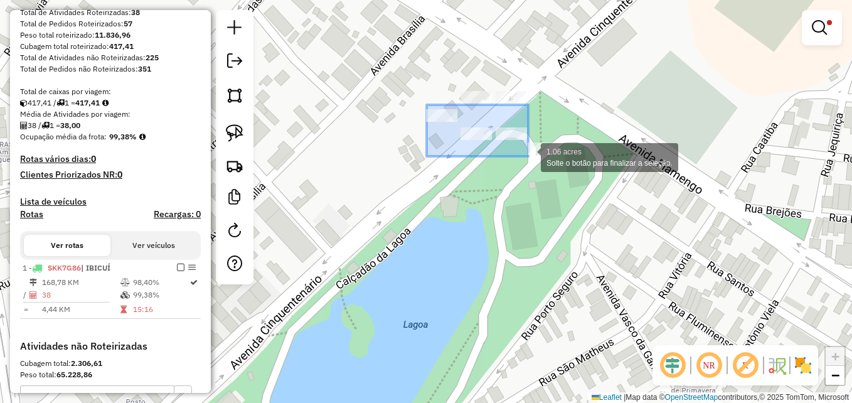
drag, startPoint x: 427, startPoint y: 105, endPoint x: 533, endPoint y: 156, distance: 117.8
click at [533, 155] on div at bounding box center [543, 148] width 31 height 13
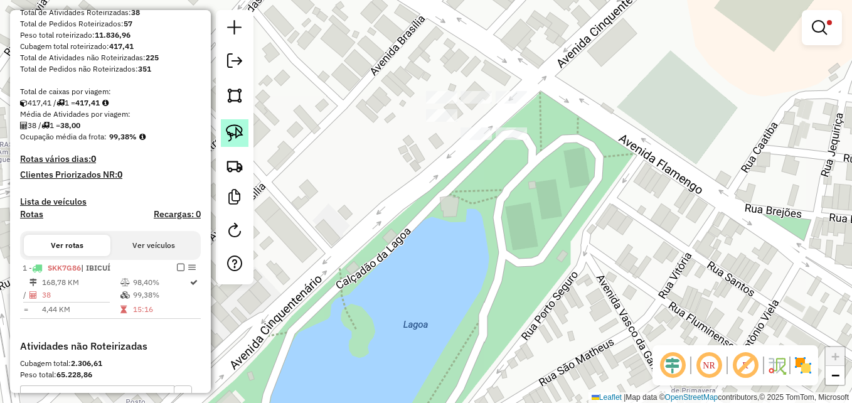
click at [236, 136] on img at bounding box center [235, 133] width 18 height 18
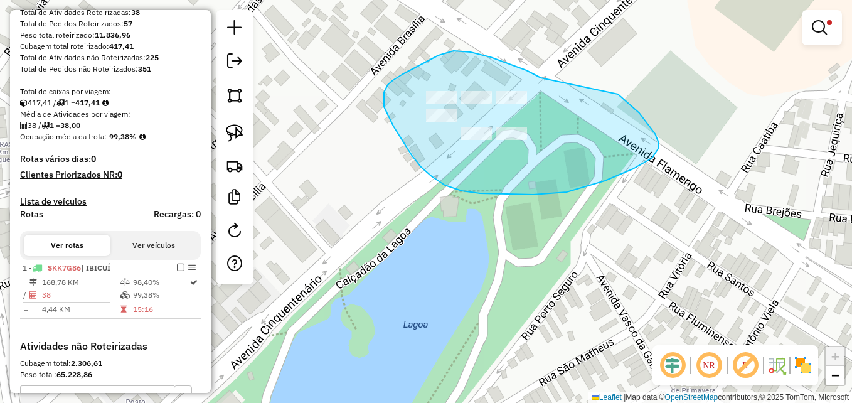
drag, startPoint x: 526, startPoint y: 70, endPoint x: 604, endPoint y: 86, distance: 79.4
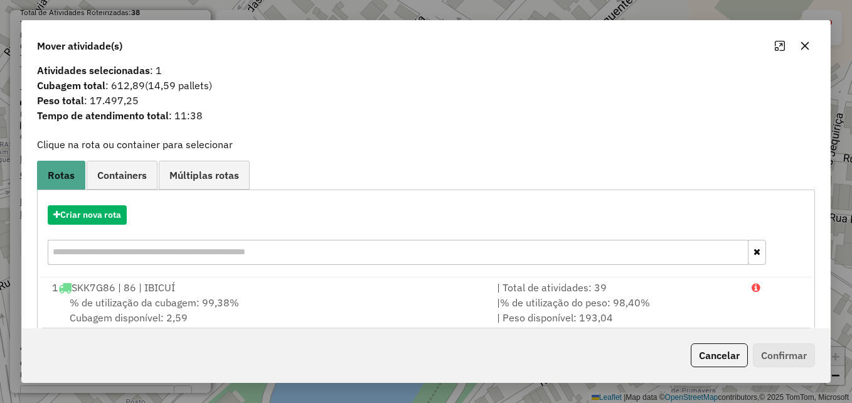
scroll to position [0, 0]
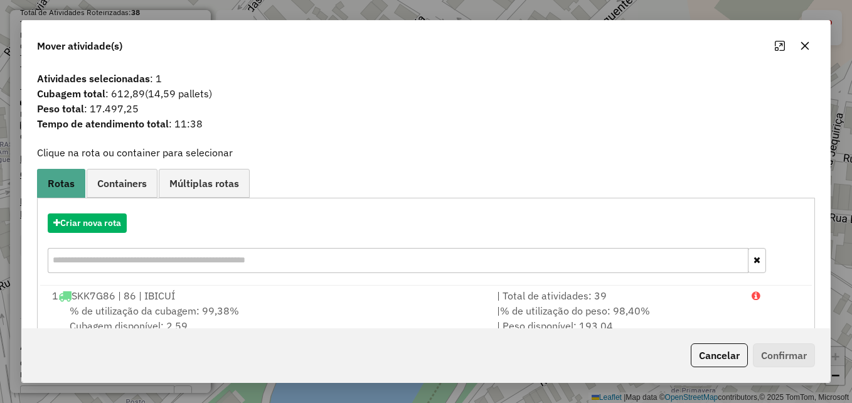
click at [810, 41] on icon "button" at bounding box center [805, 46] width 10 height 10
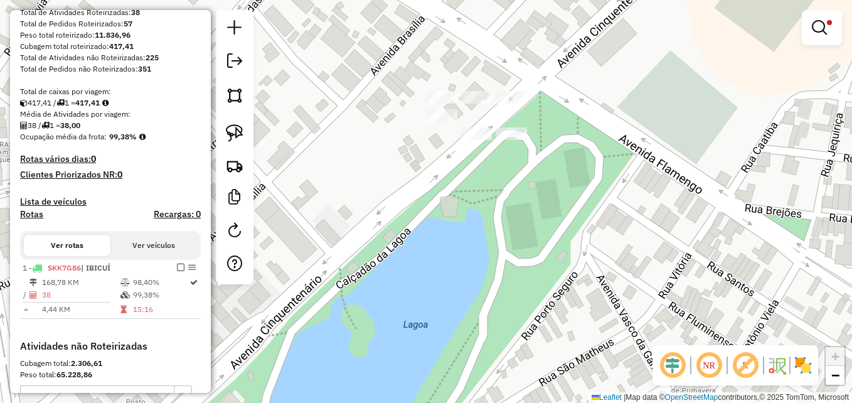
click at [460, 162] on div "Limpar filtros Janela de atendimento Grade de atendimento Capacidade Transporta…" at bounding box center [426, 201] width 852 height 403
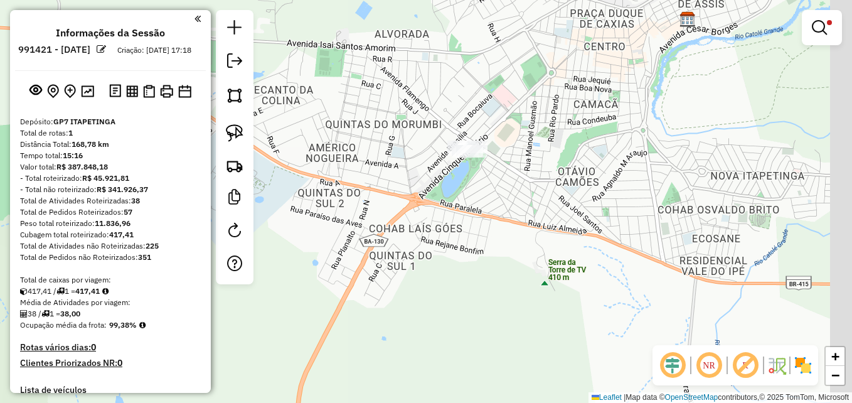
drag, startPoint x: 553, startPoint y: 216, endPoint x: 496, endPoint y: 182, distance: 67.2
click at [491, 183] on div "Limpar filtros Janela de atendimento Grade de atendimento Capacidade Transporta…" at bounding box center [426, 201] width 852 height 403
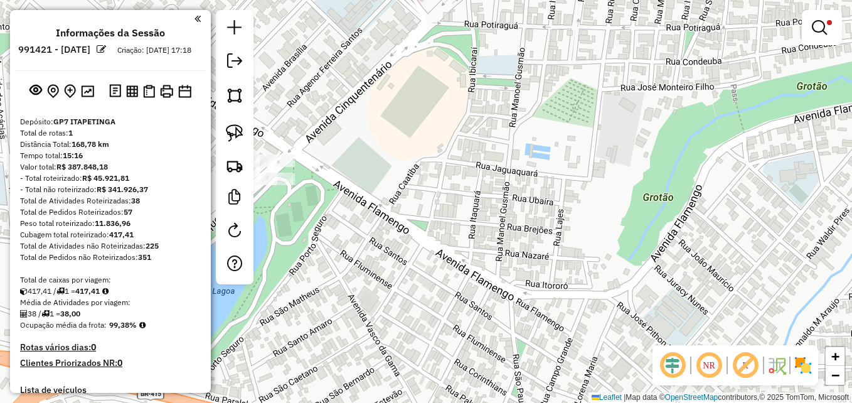
drag, startPoint x: 451, startPoint y: 136, endPoint x: 596, endPoint y: 183, distance: 152.4
click at [596, 184] on div "Limpar filtros Janela de atendimento Grade de atendimento Capacidade Transporta…" at bounding box center [426, 201] width 852 height 403
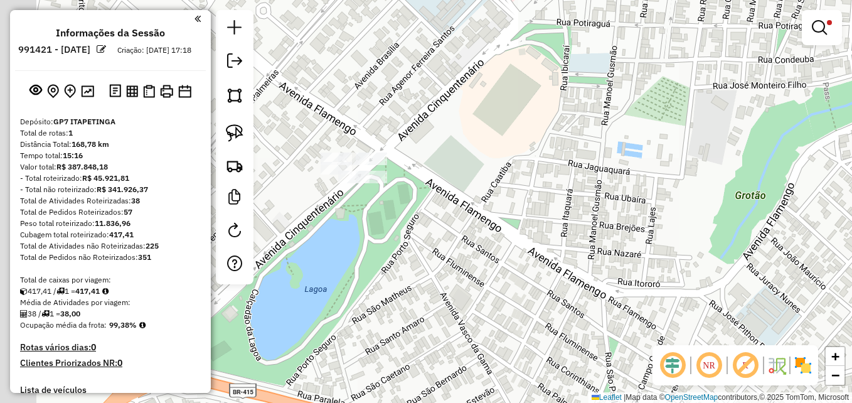
drag, startPoint x: 460, startPoint y: 174, endPoint x: 577, endPoint y: 156, distance: 118.6
click at [577, 156] on div "Limpar filtros Janela de atendimento Grade de atendimento Capacidade Transporta…" at bounding box center [426, 201] width 852 height 403
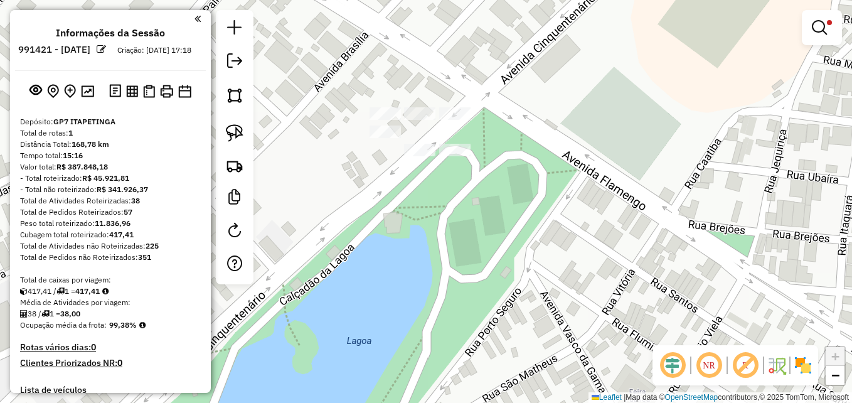
drag, startPoint x: 476, startPoint y: 220, endPoint x: 558, endPoint y: 238, distance: 83.7
click at [558, 238] on div "Limpar filtros Janela de atendimento Grade de atendimento Capacidade Transporta…" at bounding box center [426, 201] width 852 height 403
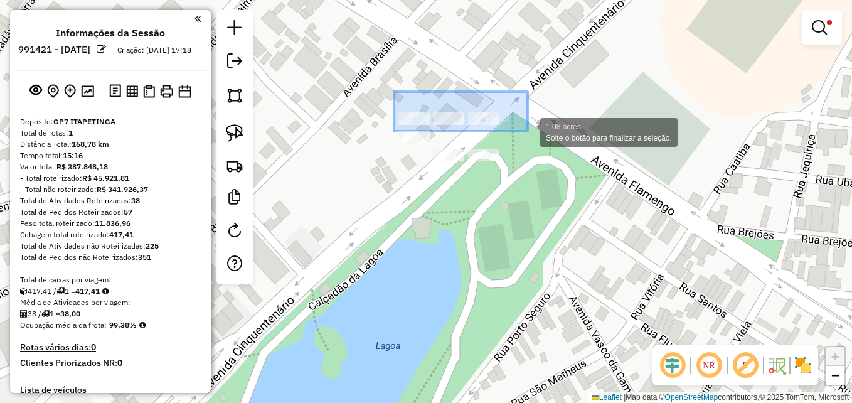
drag, startPoint x: 393, startPoint y: 92, endPoint x: 528, endPoint y: 131, distance: 140.0
click at [528, 131] on div "1.08 acres Solte o botão para finalizar a seleção. Limpar filtros Janela de ate…" at bounding box center [426, 201] width 852 height 403
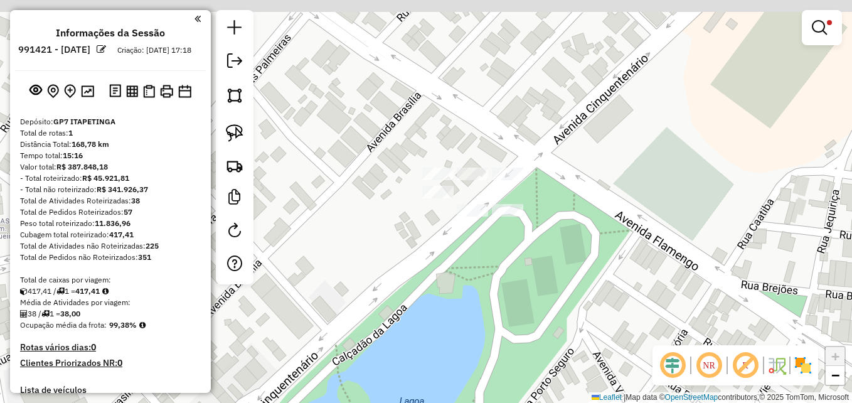
drag, startPoint x: 295, startPoint y: 178, endPoint x: 319, endPoint y: 233, distance: 60.1
click at [319, 233] on div "Limpar filtros Janela de atendimento Grade de atendimento Capacidade Transporta…" at bounding box center [426, 201] width 852 height 403
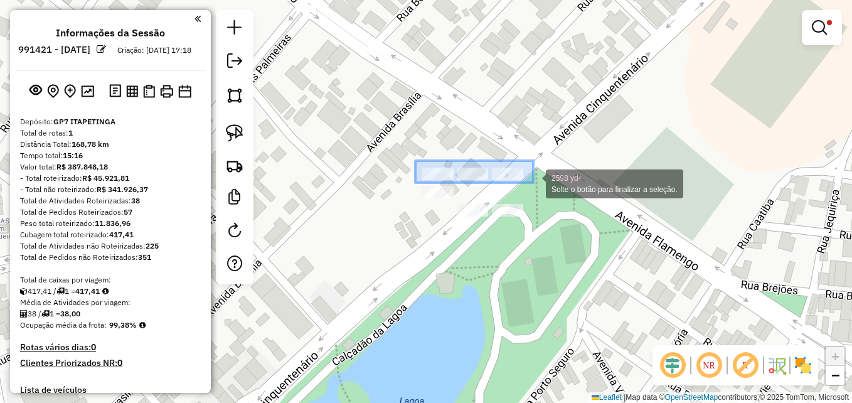
drag, startPoint x: 415, startPoint y: 161, endPoint x: 533, endPoint y: 183, distance: 120.5
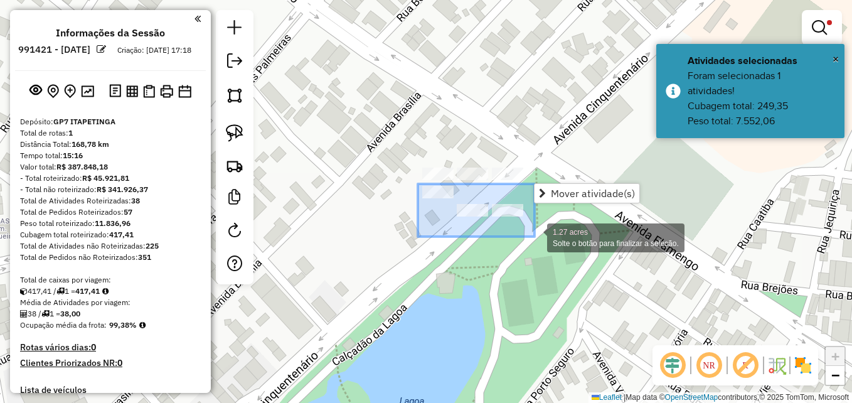
drag, startPoint x: 418, startPoint y: 190, endPoint x: 535, endPoint y: 237, distance: 125.6
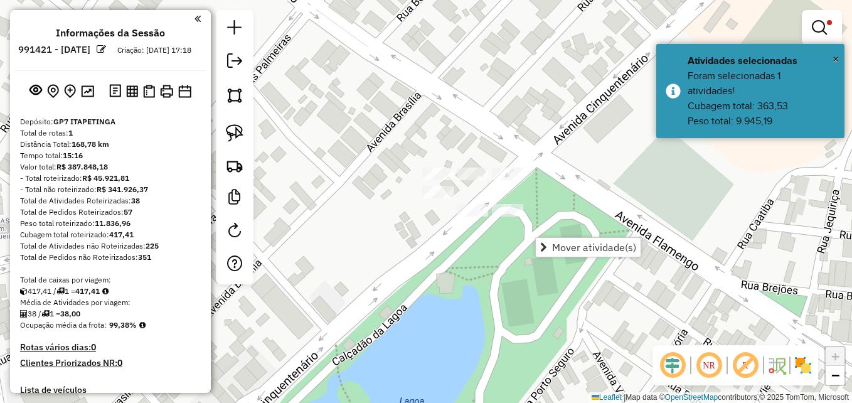
drag, startPoint x: 240, startPoint y: 134, endPoint x: 346, endPoint y: 180, distance: 116.3
click at [239, 134] on img at bounding box center [235, 133] width 18 height 18
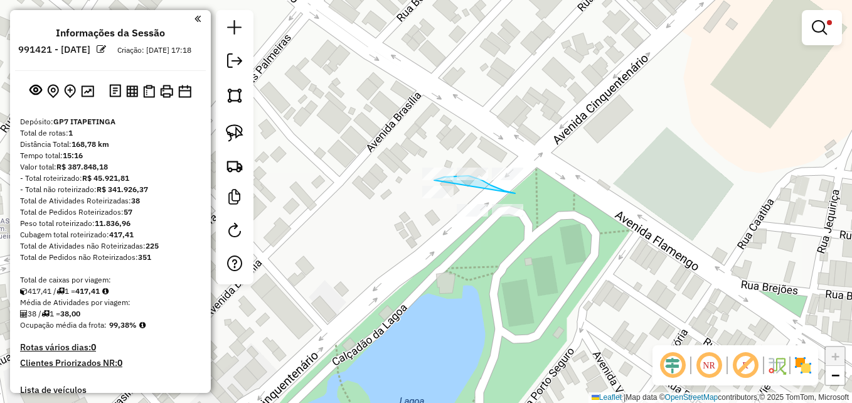
drag, startPoint x: 515, startPoint y: 193, endPoint x: 452, endPoint y: 180, distance: 64.7
click at [449, 180] on div "Limpar filtros Janela de atendimento Grade de atendimento Capacidade Transporta…" at bounding box center [426, 201] width 852 height 403
click at [235, 132] on img at bounding box center [235, 133] width 18 height 18
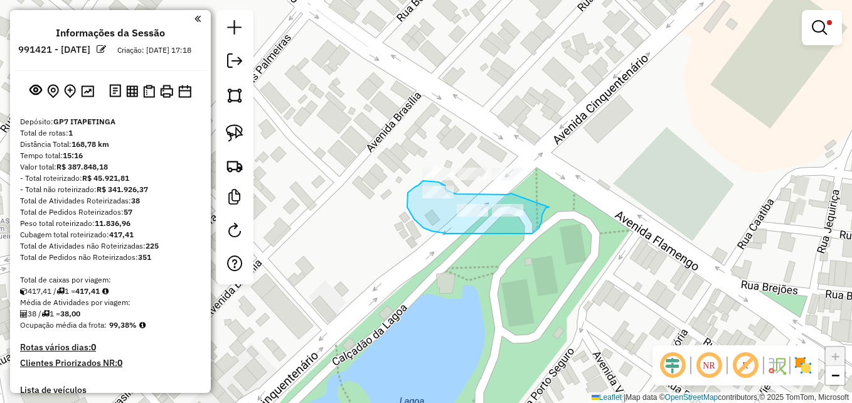
drag, startPoint x: 511, startPoint y: 193, endPoint x: 551, endPoint y: 206, distance: 42.9
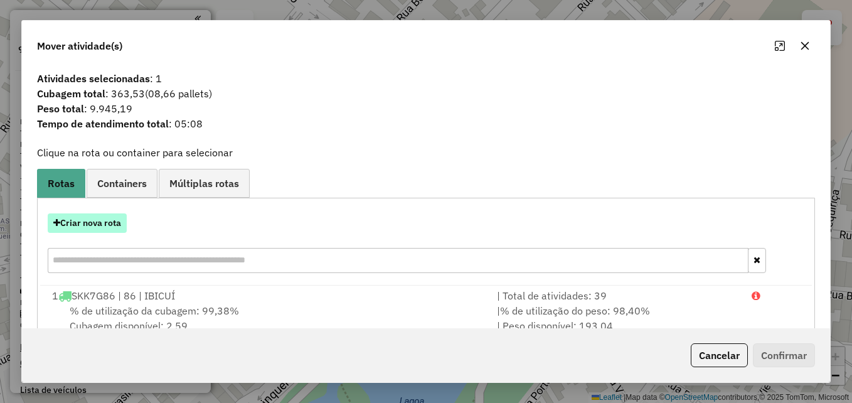
click at [87, 225] on button "Criar nova rota" at bounding box center [87, 222] width 79 height 19
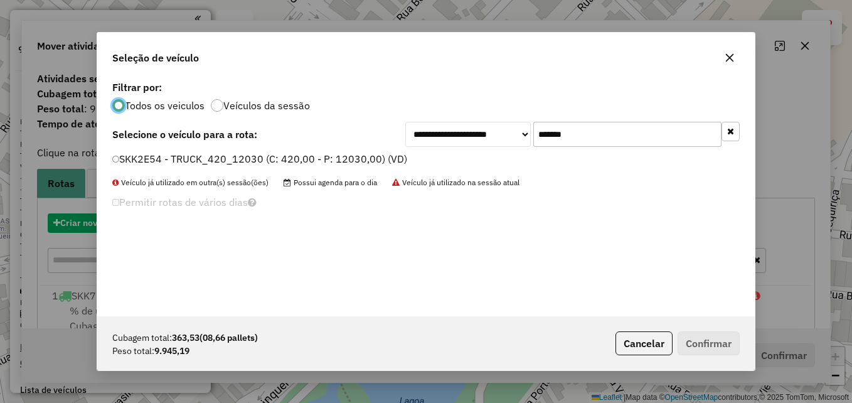
scroll to position [7, 4]
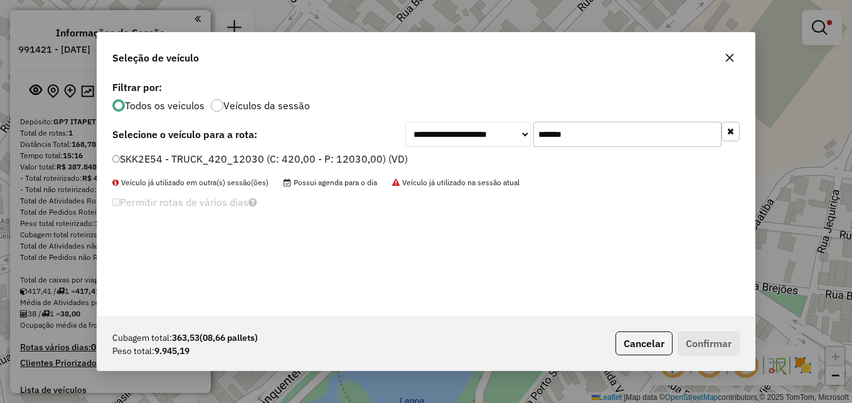
drag, startPoint x: 600, startPoint y: 130, endPoint x: 513, endPoint y: 124, distance: 88.1
click at [513, 124] on div "**********" at bounding box center [572, 134] width 334 height 25
paste input "text"
type input "*******"
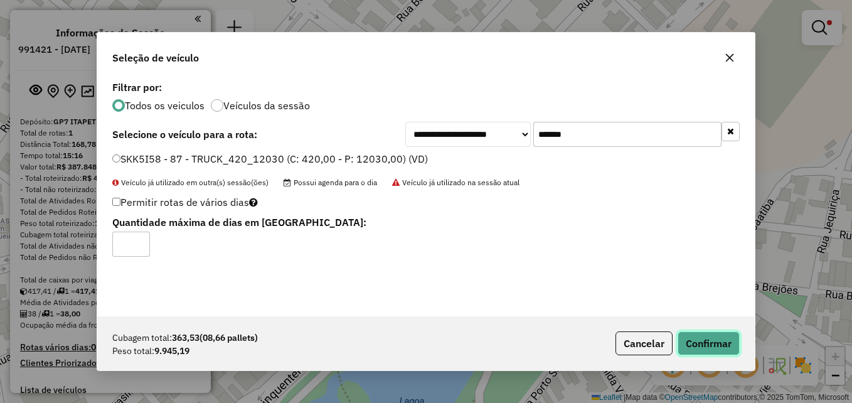
click at [696, 348] on button "Confirmar" at bounding box center [709, 343] width 62 height 24
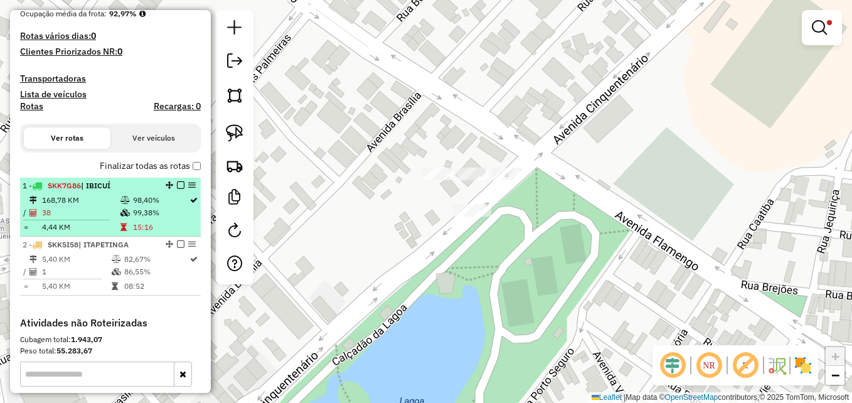
scroll to position [314, 0]
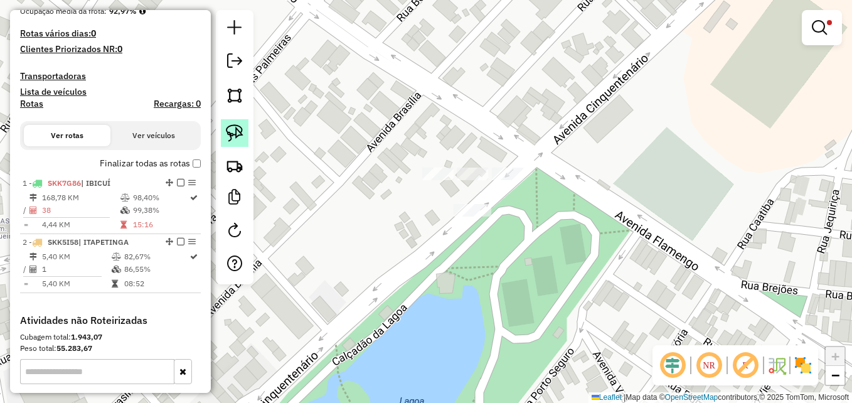
click at [232, 125] on img at bounding box center [235, 133] width 18 height 18
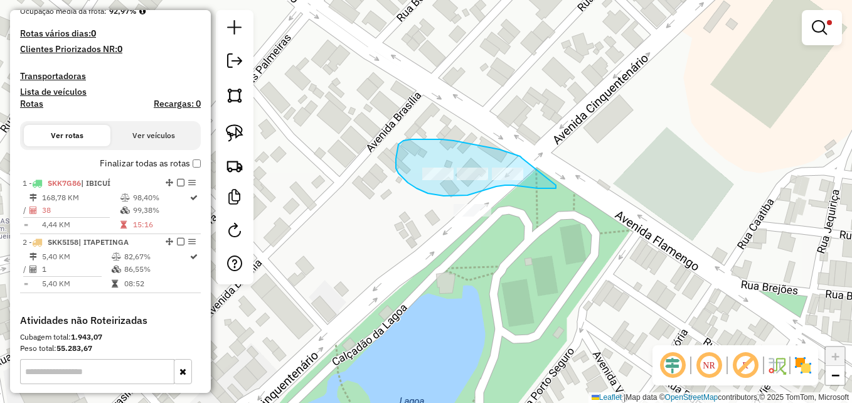
drag, startPoint x: 522, startPoint y: 158, endPoint x: 545, endPoint y: 162, distance: 22.9
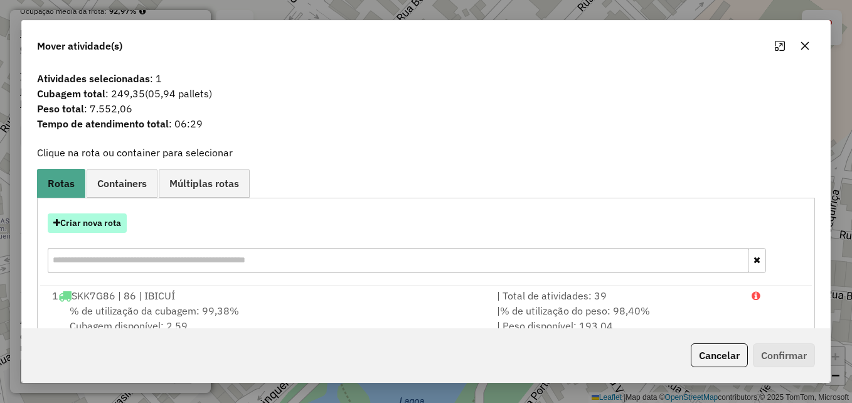
click at [58, 224] on icon "button" at bounding box center [56, 222] width 7 height 9
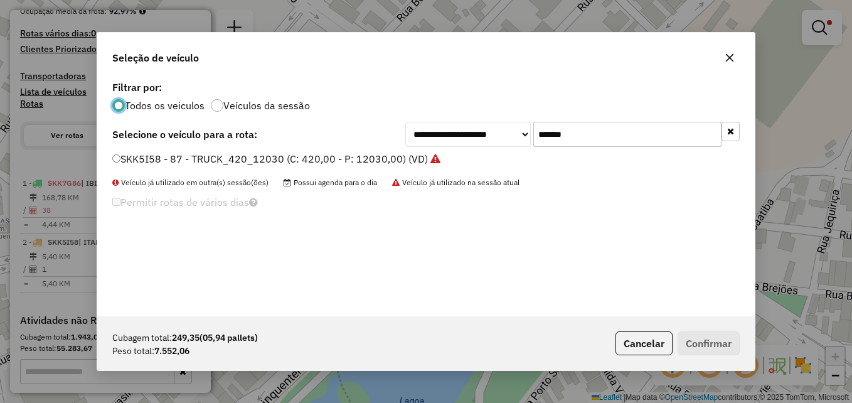
scroll to position [7, 4]
drag, startPoint x: 587, startPoint y: 136, endPoint x: 538, endPoint y: 130, distance: 49.9
click at [538, 130] on input "*******" at bounding box center [627, 134] width 188 height 25
paste input "text"
type input "*******"
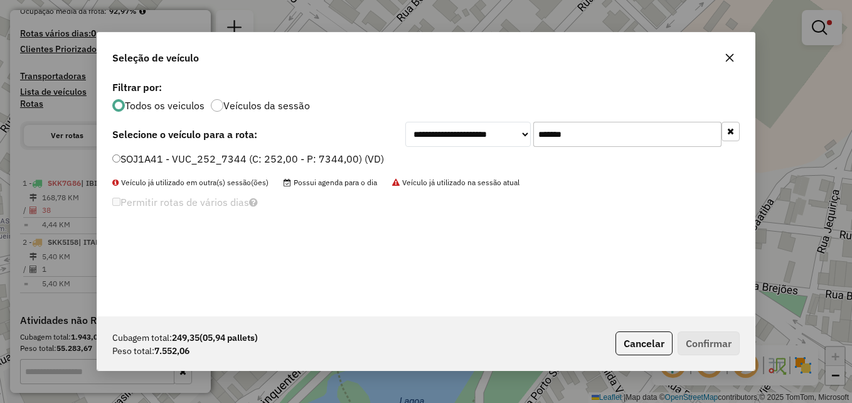
click at [110, 159] on div "SOJ1A41 - VUC_252_7344 (C: 252,00 - P: 7344,00) (VD)" at bounding box center [426, 164] width 642 height 25
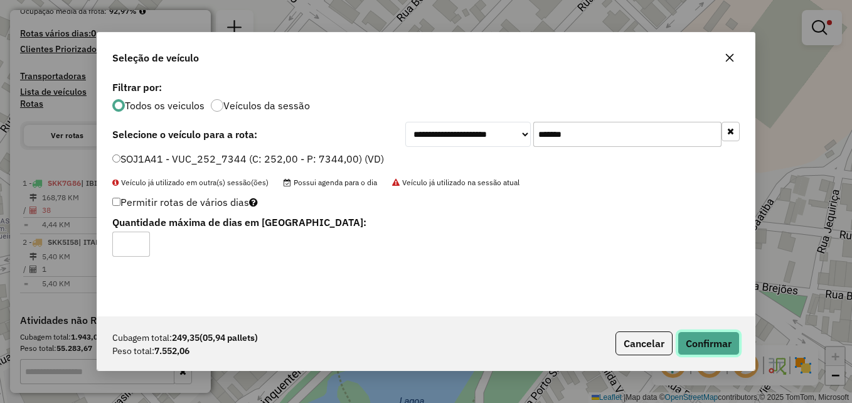
click at [711, 345] on button "Confirmar" at bounding box center [709, 343] width 62 height 24
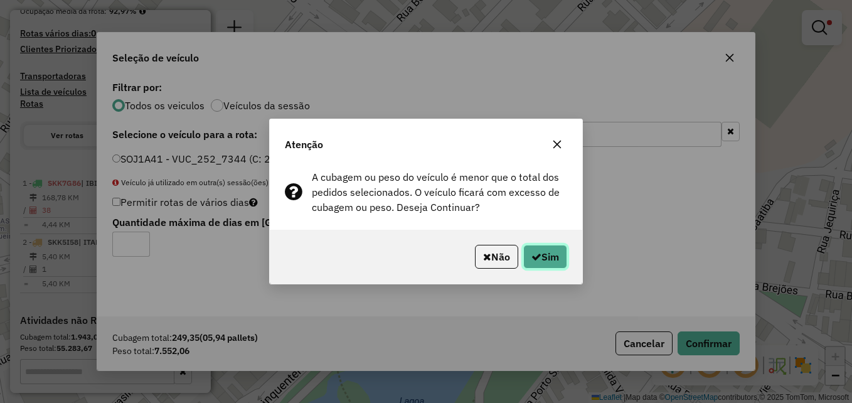
click at [544, 252] on button "Sim" at bounding box center [545, 257] width 44 height 24
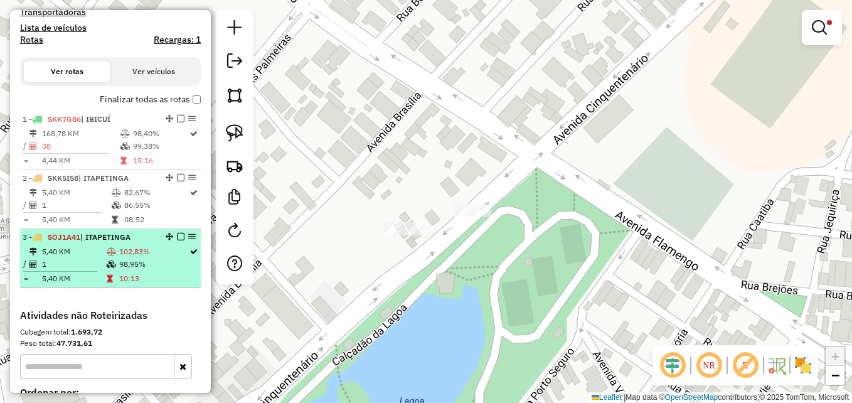
scroll to position [439, 0]
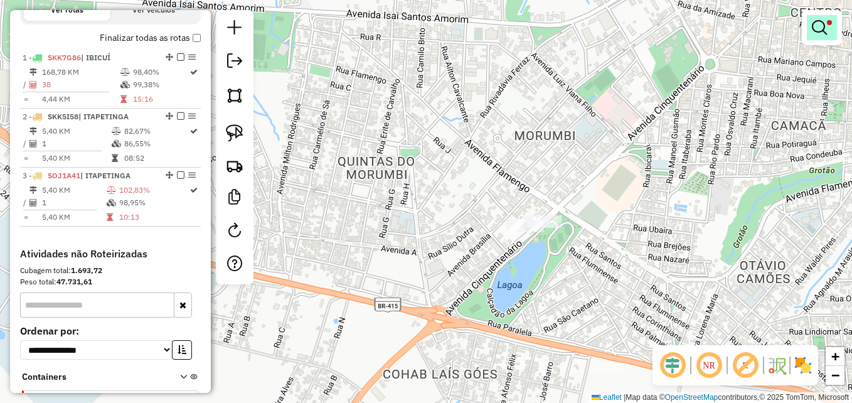
click at [820, 26] on em at bounding box center [819, 27] width 15 height 15
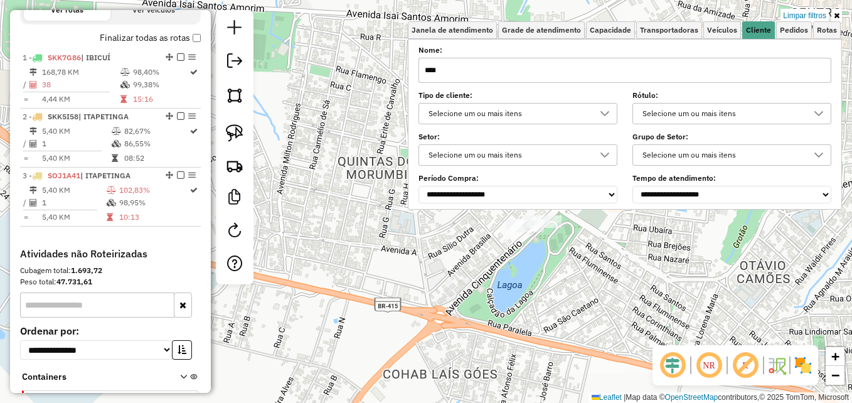
drag, startPoint x: 804, startPoint y: 11, endPoint x: 788, endPoint y: 24, distance: 21.4
click at [804, 11] on link "Limpar filtros" at bounding box center [804, 16] width 48 height 14
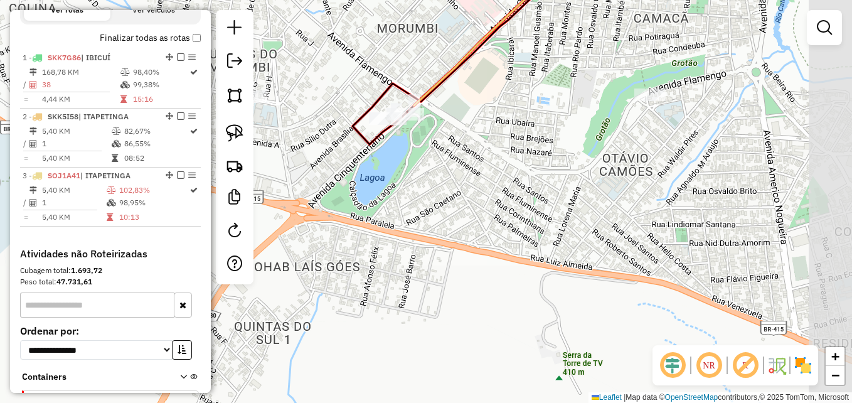
drag, startPoint x: 709, startPoint y: 130, endPoint x: 558, endPoint y: 164, distance: 154.9
click at [558, 164] on div "Janela de atendimento Grade de atendimento Capacidade Transportadoras Veículos …" at bounding box center [426, 201] width 852 height 403
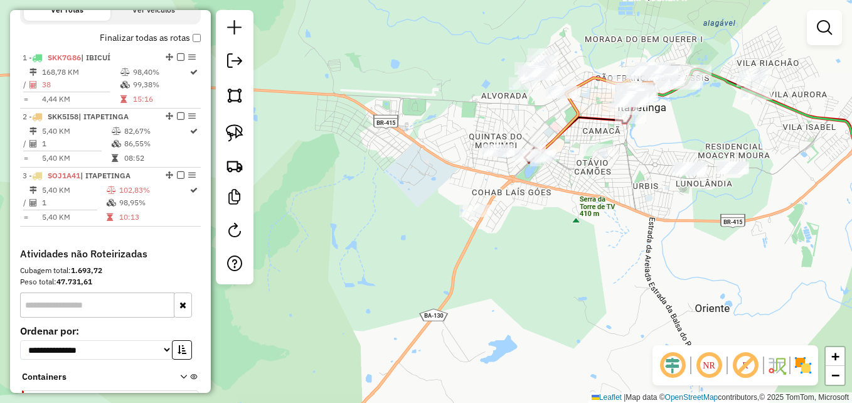
drag, startPoint x: 728, startPoint y: 235, endPoint x: 634, endPoint y: 283, distance: 105.8
click at [637, 303] on div "Janela de atendimento Grade de atendimento Capacidade Transportadoras Veículos …" at bounding box center [426, 201] width 852 height 403
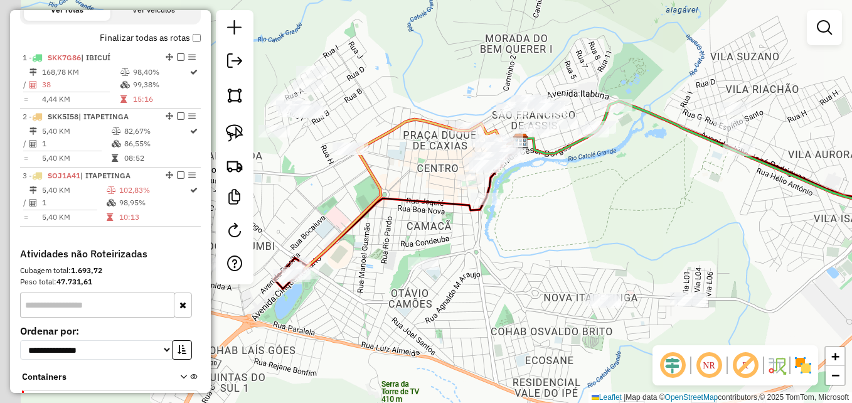
drag, startPoint x: 644, startPoint y: 165, endPoint x: 650, endPoint y: 161, distance: 7.7
click at [650, 161] on div "Janela de atendimento Grade de atendimento Capacidade Transportadoras Veículos …" at bounding box center [426, 201] width 852 height 403
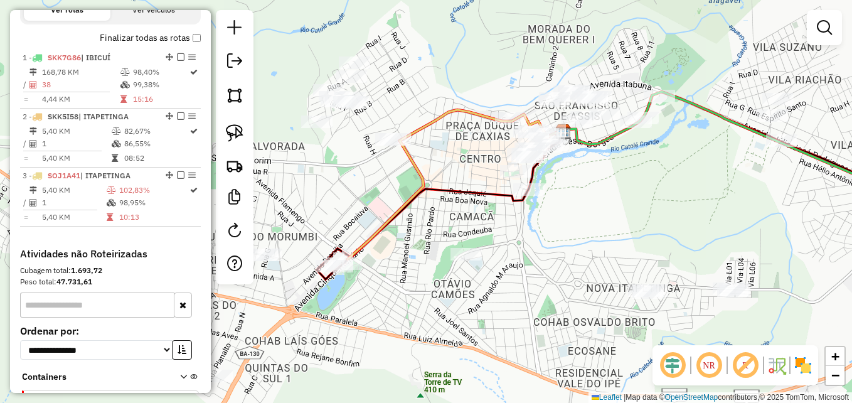
drag, startPoint x: 338, startPoint y: 181, endPoint x: 417, endPoint y: 157, distance: 82.8
click at [420, 159] on div "Janela de atendimento Grade de atendimento Capacidade Transportadoras Veículos …" at bounding box center [426, 201] width 852 height 403
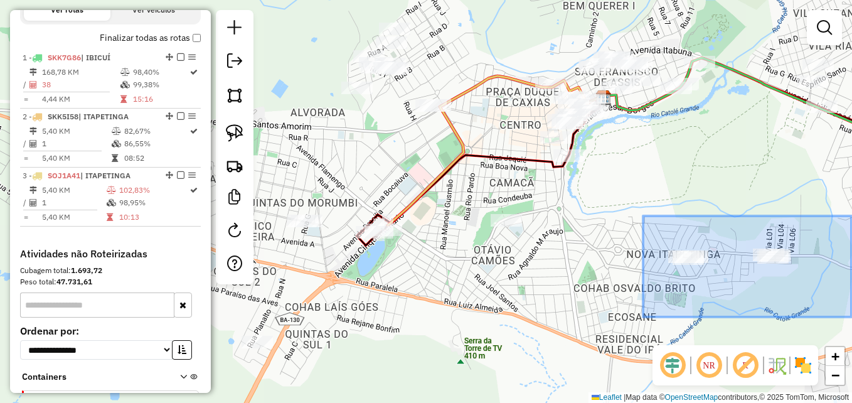
drag, startPoint x: 643, startPoint y: 216, endPoint x: 854, endPoint y: 317, distance: 233.8
click at [851, 317] on html "Aguarde... Pop-up bloqueado! Seu navegador bloqueou automáticamente a abertura …" at bounding box center [426, 201] width 852 height 403
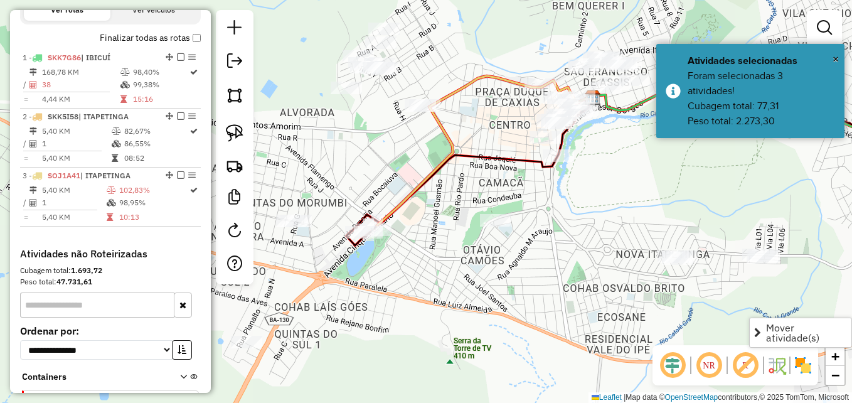
drag, startPoint x: 657, startPoint y: 219, endPoint x: 647, endPoint y: 221, distance: 10.2
click at [646, 221] on div "Janela de atendimento Grade de atendimento Capacidade Transportadoras Veículos …" at bounding box center [426, 201] width 852 height 403
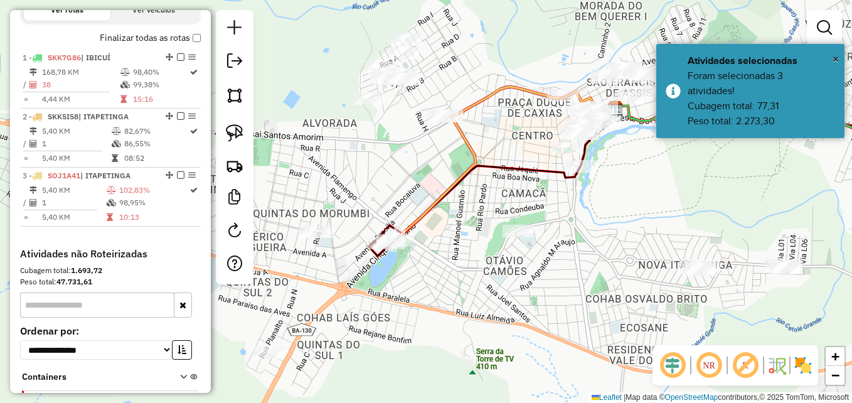
drag, startPoint x: 549, startPoint y: 232, endPoint x: 573, endPoint y: 240, distance: 25.6
click at [573, 240] on div "Janela de atendimento Grade de atendimento Capacidade Transportadoras Veículos …" at bounding box center [426, 201] width 852 height 403
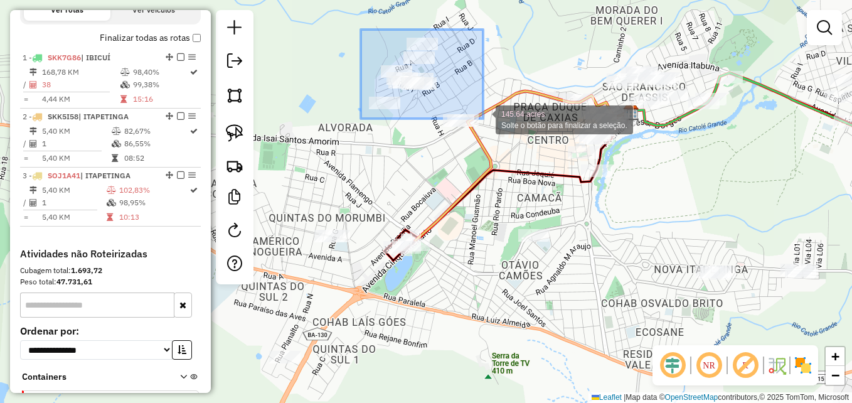
drag, startPoint x: 361, startPoint y: 33, endPoint x: 483, endPoint y: 119, distance: 149.5
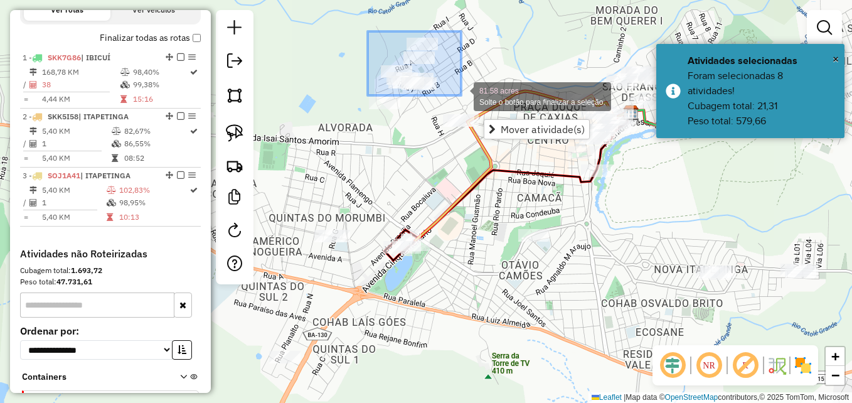
drag, startPoint x: 368, startPoint y: 31, endPoint x: 461, endPoint y: 95, distance: 113.3
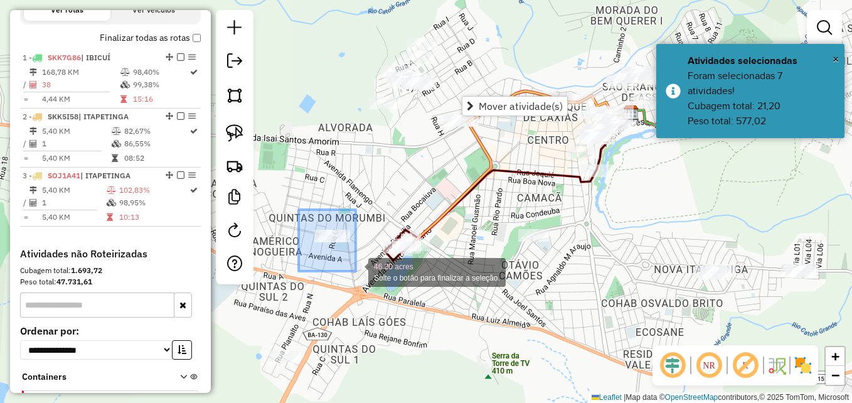
drag, startPoint x: 299, startPoint y: 210, endPoint x: 356, endPoint y: 271, distance: 83.9
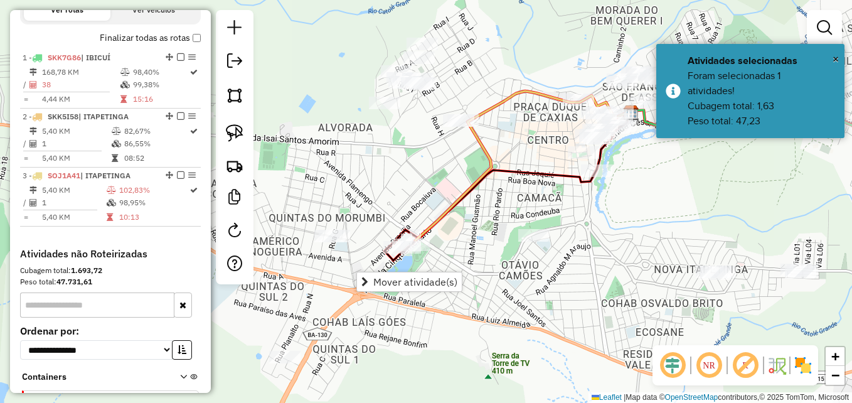
drag, startPoint x: 661, startPoint y: 313, endPoint x: 507, endPoint y: 345, distance: 157.6
click at [507, 347] on div "Janela de atendimento Grade de atendimento Capacidade Transportadoras Veículos …" at bounding box center [426, 201] width 852 height 403
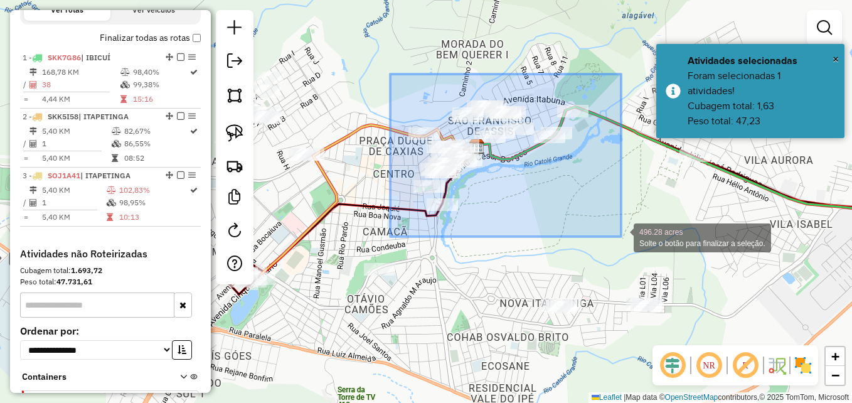
drag, startPoint x: 390, startPoint y: 74, endPoint x: 621, endPoint y: 237, distance: 282.3
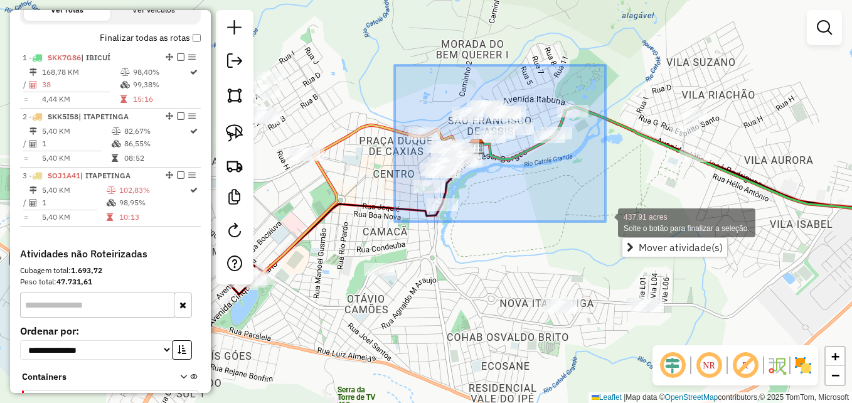
drag, startPoint x: 395, startPoint y: 65, endPoint x: 605, endPoint y: 221, distance: 262.4
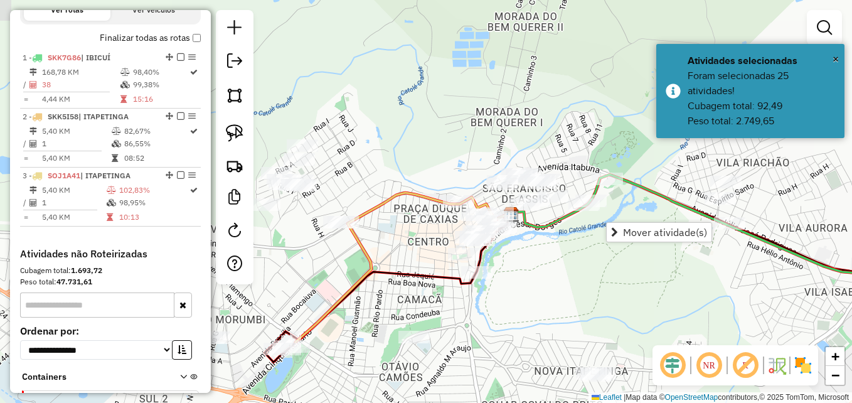
drag, startPoint x: 413, startPoint y: 65, endPoint x: 442, endPoint y: 98, distance: 43.6
click at [442, 98] on div "Janela de atendimento Grade de atendimento Capacidade Transportadoras Veículos …" at bounding box center [426, 201] width 852 height 403
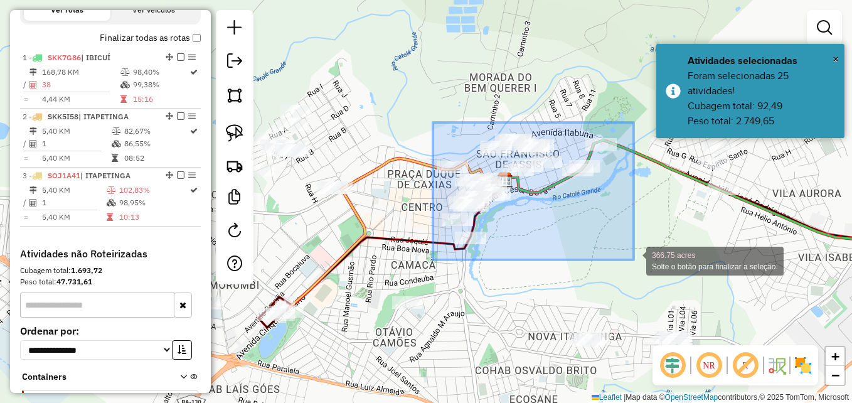
drag, startPoint x: 432, startPoint y: 122, endPoint x: 634, endPoint y: 260, distance: 243.8
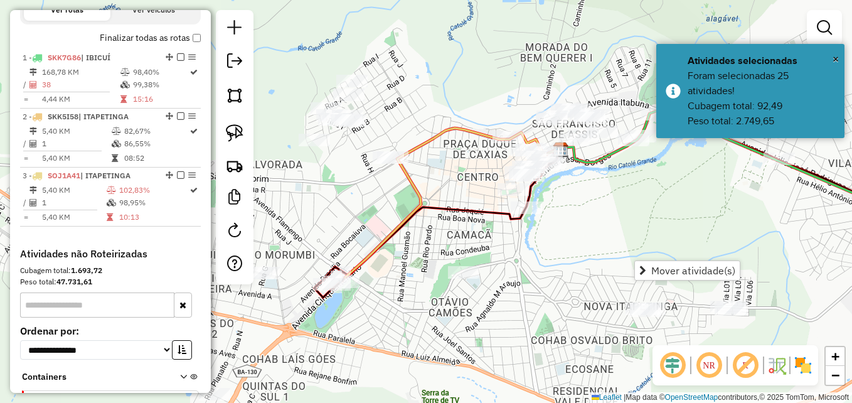
drag, startPoint x: 524, startPoint y: 258, endPoint x: 546, endPoint y: 186, distance: 75.8
click at [580, 224] on div "Janela de atendimento Grade de atendimento Capacidade Transportadoras Veículos …" at bounding box center [426, 201] width 852 height 403
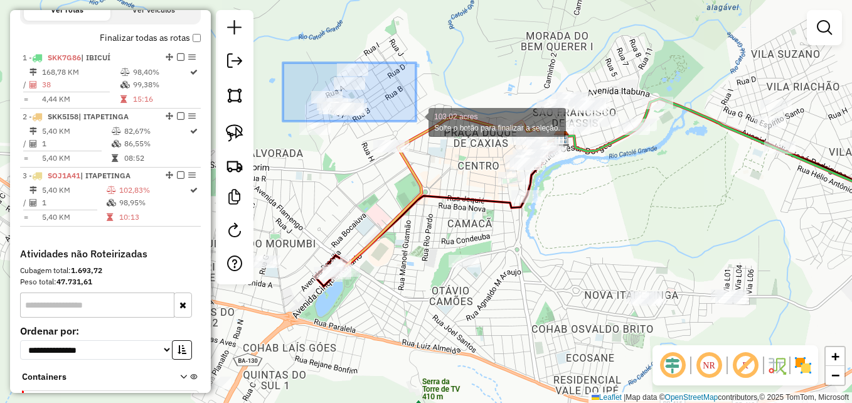
drag, startPoint x: 283, startPoint y: 63, endPoint x: 416, endPoint y: 121, distance: 145.2
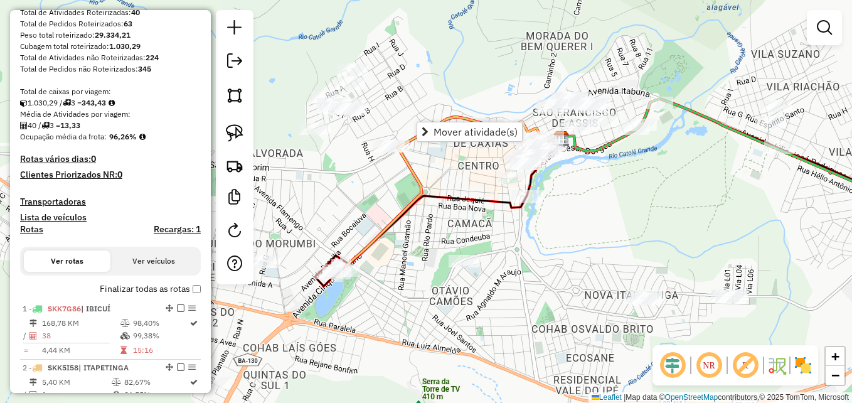
scroll to position [63, 0]
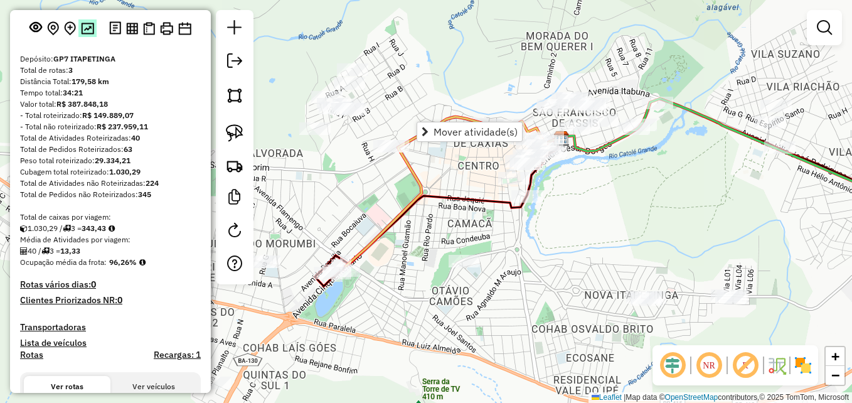
click at [85, 35] on img at bounding box center [87, 29] width 13 height 12
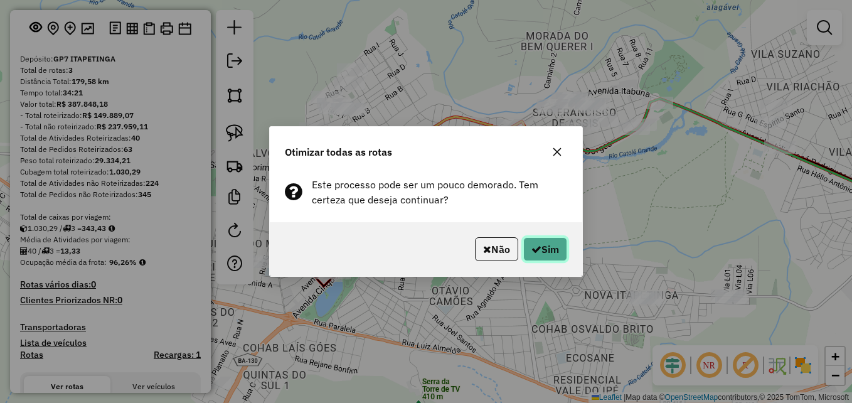
click at [553, 248] on button "Sim" at bounding box center [545, 249] width 44 height 24
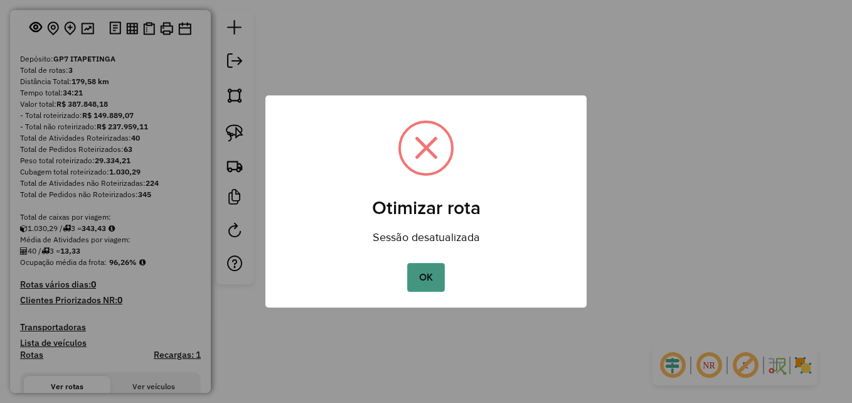
click at [432, 275] on button "OK" at bounding box center [425, 277] width 37 height 29
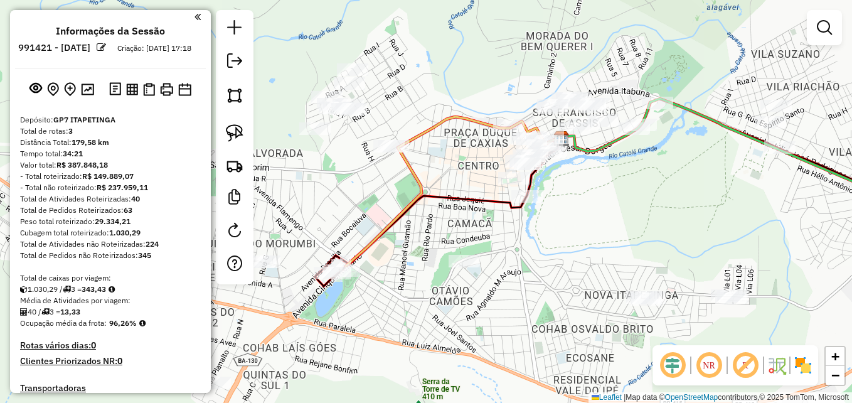
scroll to position [0, 0]
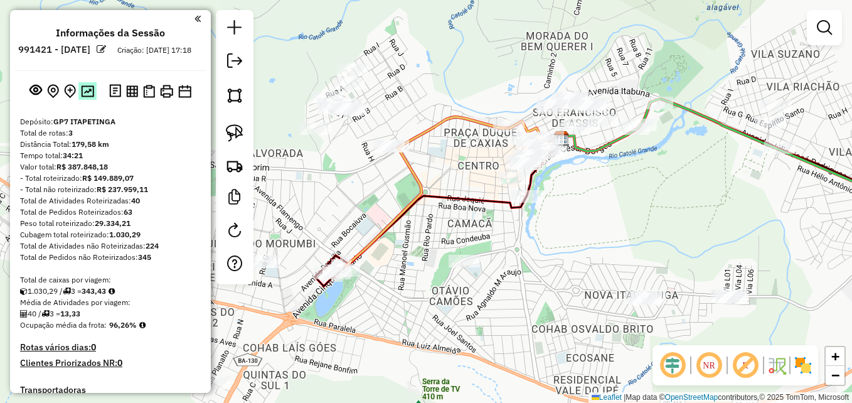
click at [84, 97] on img at bounding box center [87, 91] width 13 height 12
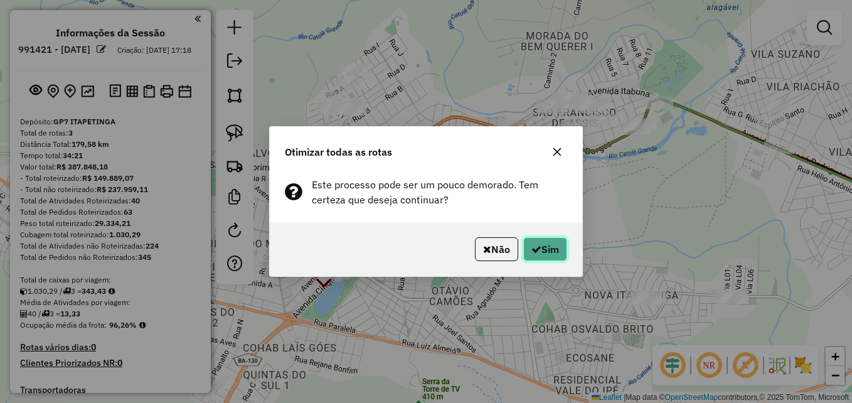
click at [546, 243] on button "Sim" at bounding box center [545, 249] width 44 height 24
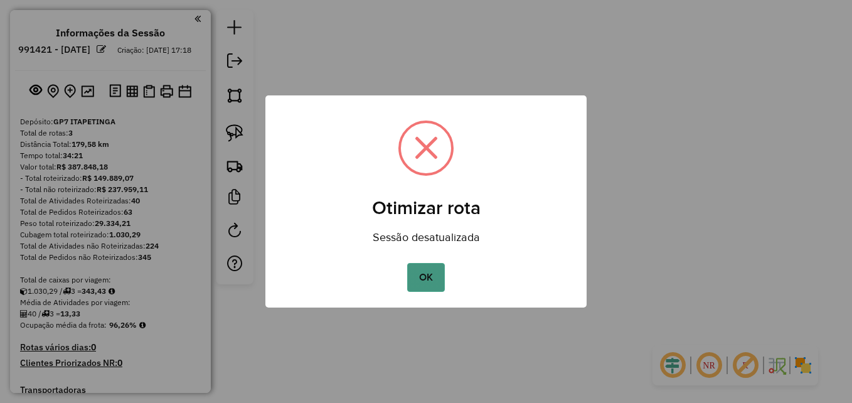
click at [430, 279] on button "OK" at bounding box center [425, 277] width 37 height 29
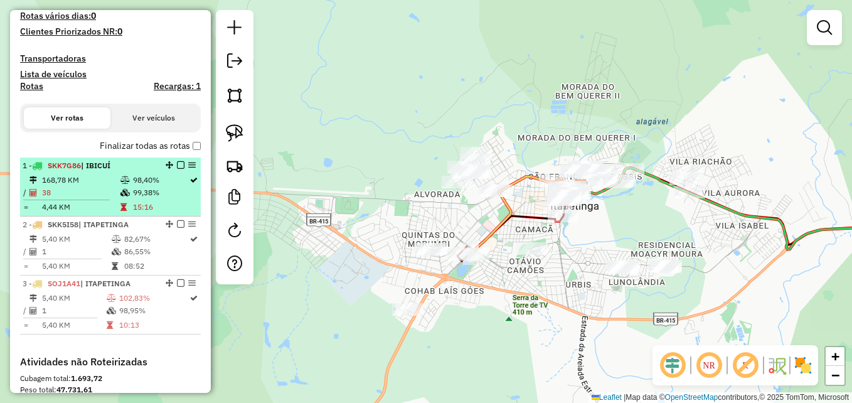
scroll to position [376, 0]
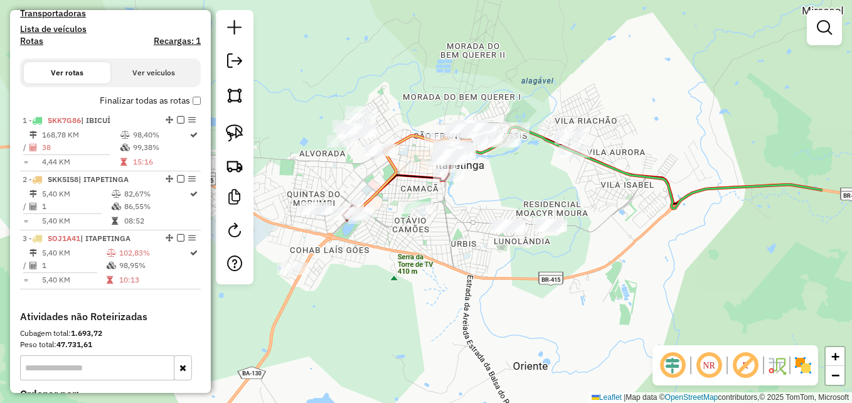
drag, startPoint x: 569, startPoint y: 330, endPoint x: 441, endPoint y: 288, distance: 134.7
click at [441, 288] on div "Janela de atendimento Grade de atendimento Capacidade Transportadoras Veículos …" at bounding box center [426, 201] width 852 height 403
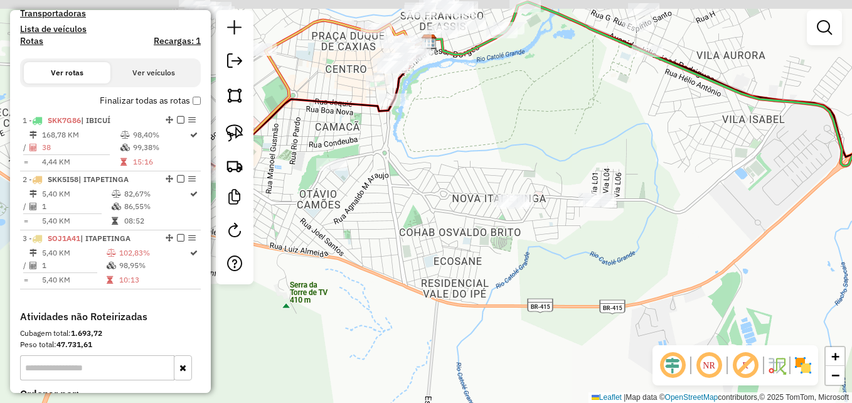
drag, startPoint x: 462, startPoint y: 196, endPoint x: 575, endPoint y: 313, distance: 162.8
click at [575, 313] on div "Janela de atendimento Grade de atendimento Capacidade Transportadoras Veículos …" at bounding box center [426, 201] width 852 height 403
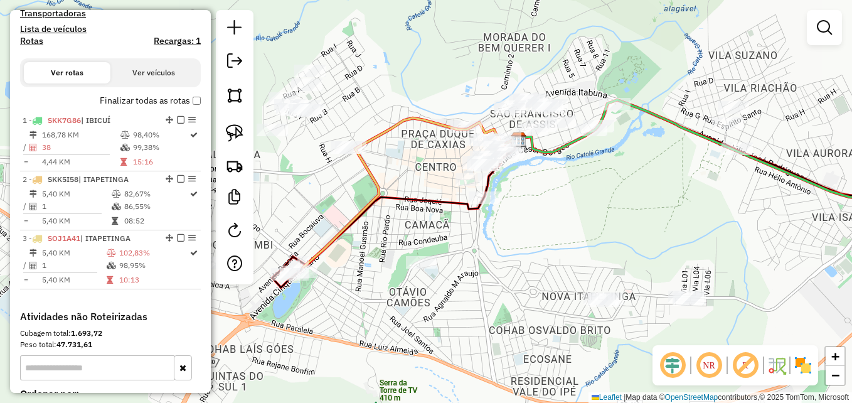
drag, startPoint x: 603, startPoint y: 207, endPoint x: 620, endPoint y: 224, distance: 24.0
click at [620, 224] on div "Janela de atendimento Grade de atendimento Capacidade Transportadoras Veículos …" at bounding box center [426, 201] width 852 height 403
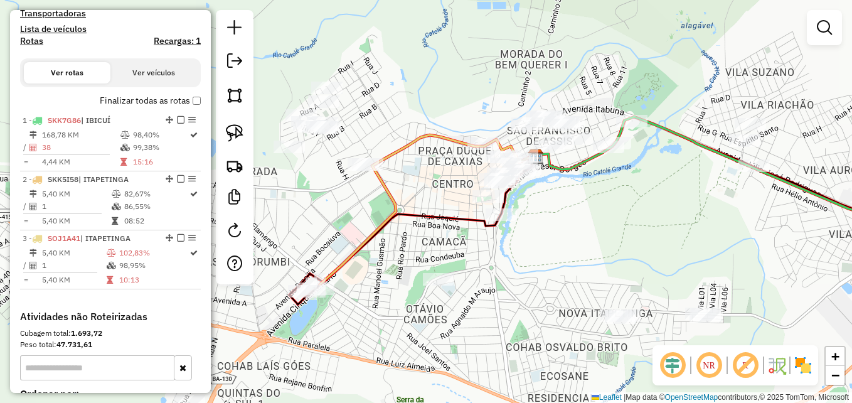
click at [565, 224] on div "Janela de atendimento Grade de atendimento Capacidade Transportadoras Veículos …" at bounding box center [426, 201] width 852 height 403
click at [231, 125] on img at bounding box center [235, 133] width 18 height 18
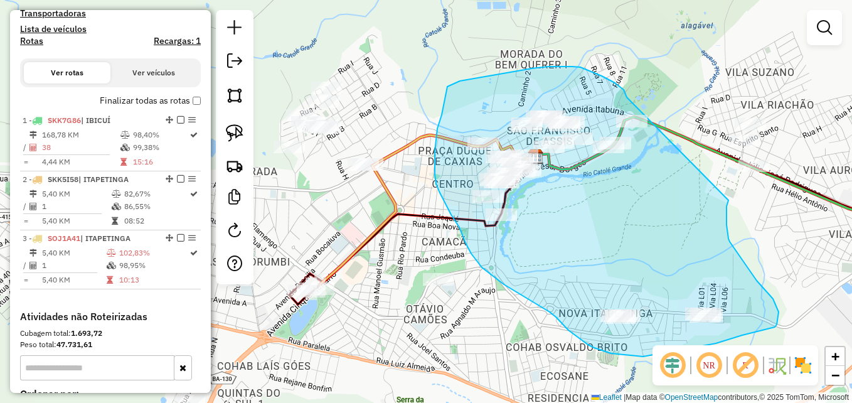
drag, startPoint x: 627, startPoint y: 97, endPoint x: 728, endPoint y: 200, distance: 144.6
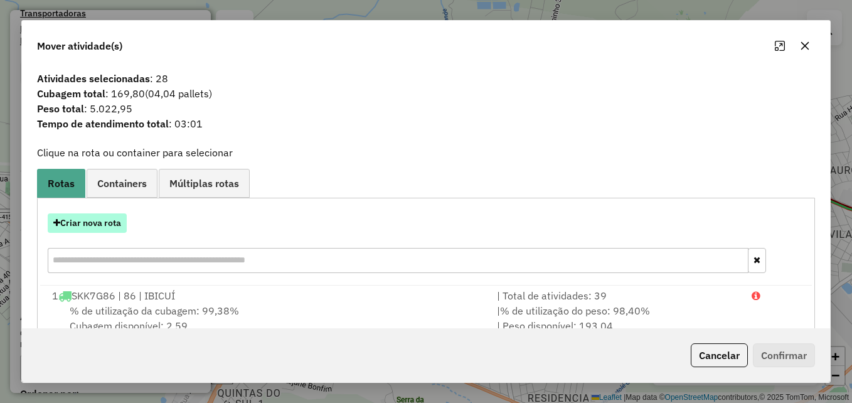
click at [89, 220] on button "Criar nova rota" at bounding box center [87, 222] width 79 height 19
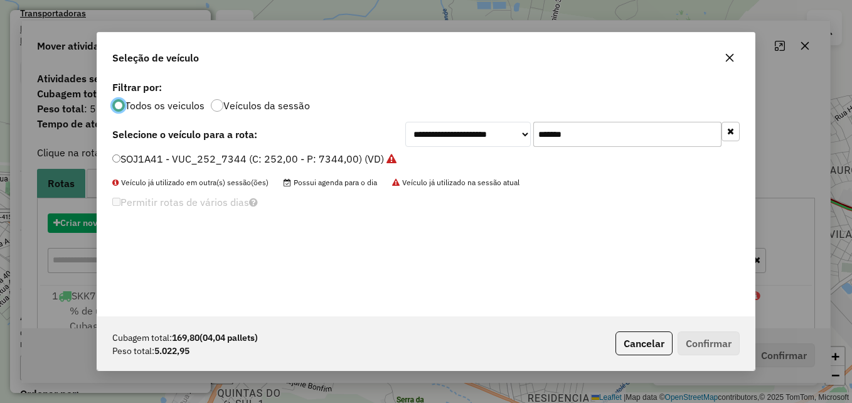
scroll to position [7, 4]
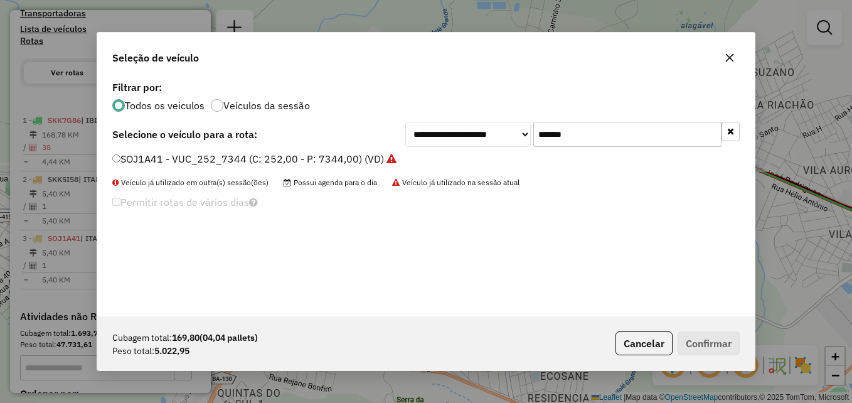
drag, startPoint x: 590, startPoint y: 136, endPoint x: 491, endPoint y: 129, distance: 98.7
click at [491, 129] on div "**********" at bounding box center [572, 134] width 334 height 25
paste input "text"
type input "*******"
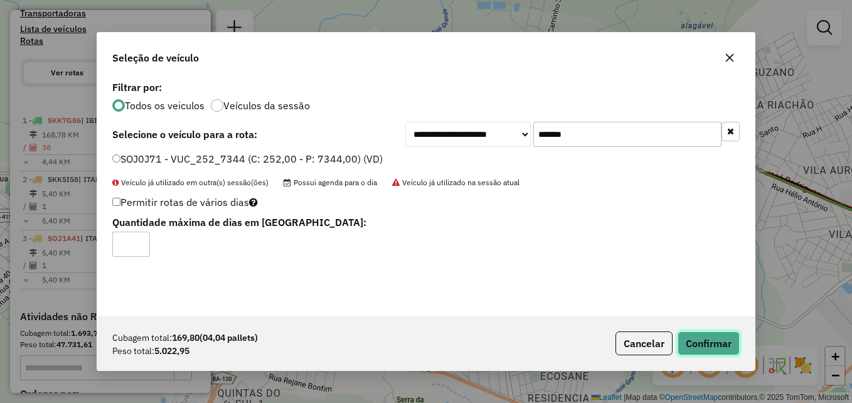
click at [702, 338] on button "Confirmar" at bounding box center [709, 343] width 62 height 24
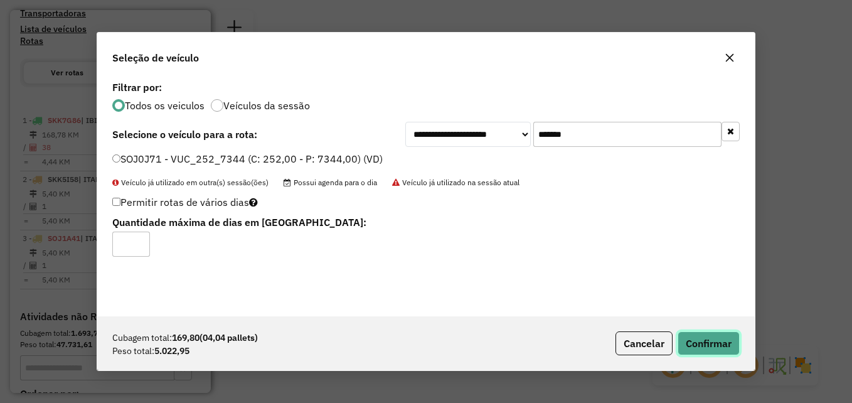
click at [702, 344] on button "Confirmar" at bounding box center [709, 343] width 62 height 24
click at [733, 56] on icon "button" at bounding box center [730, 58] width 10 height 10
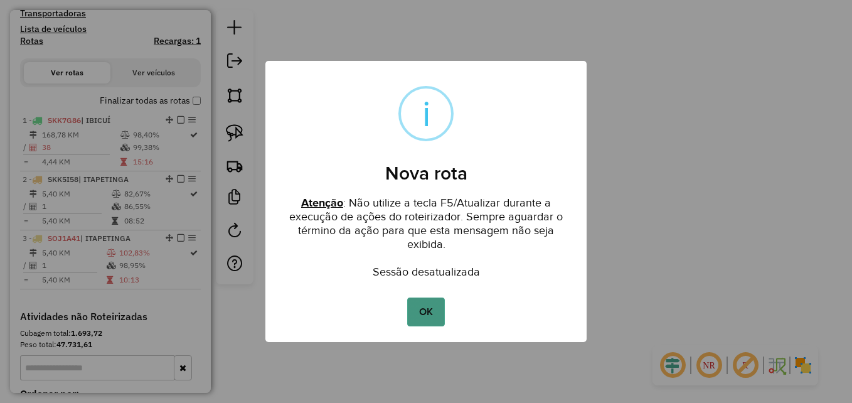
click at [437, 310] on button "OK" at bounding box center [425, 311] width 37 height 29
